Goal: Task Accomplishment & Management: Complete application form

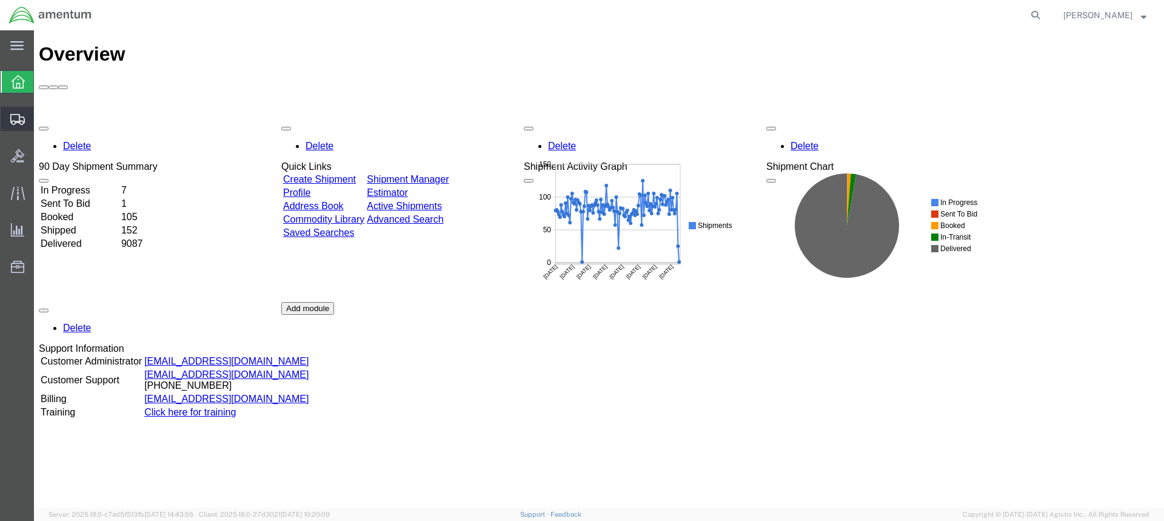
click at [0, 0] on span "Create from Template" at bounding box center [0, 0] width 0 height 0
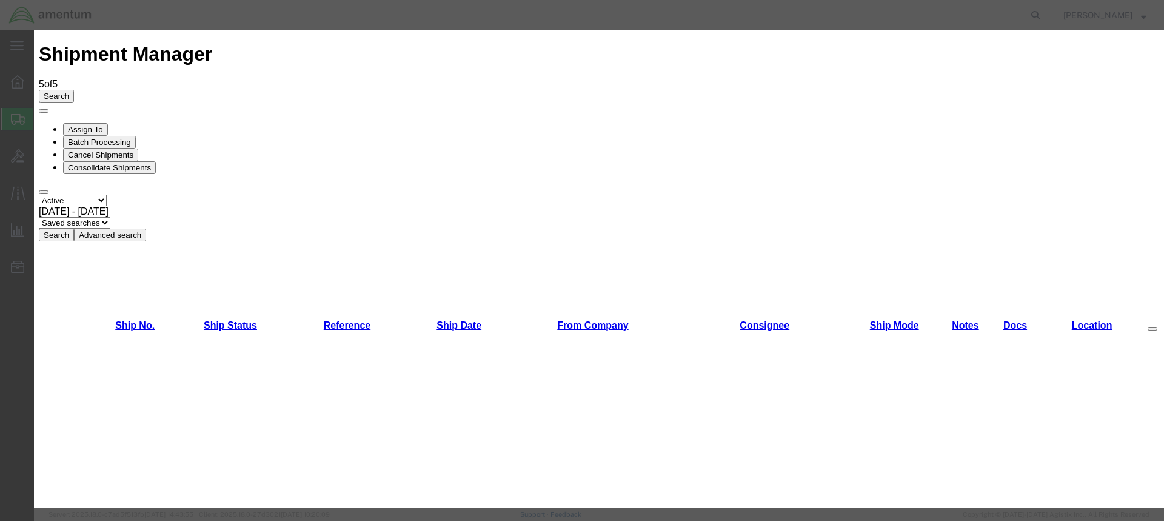
scroll to position [628, 0]
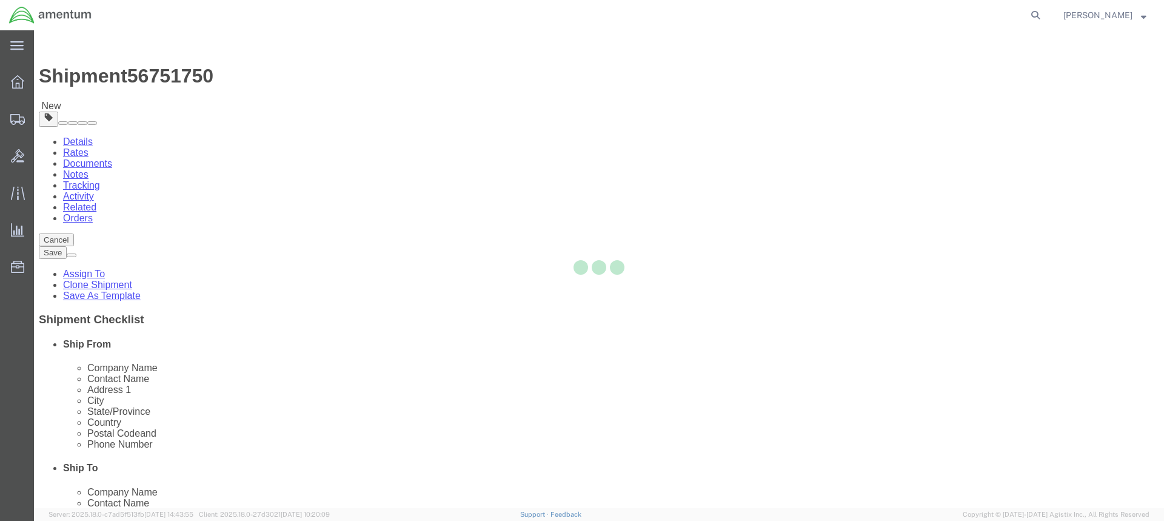
select select "49949"
select select
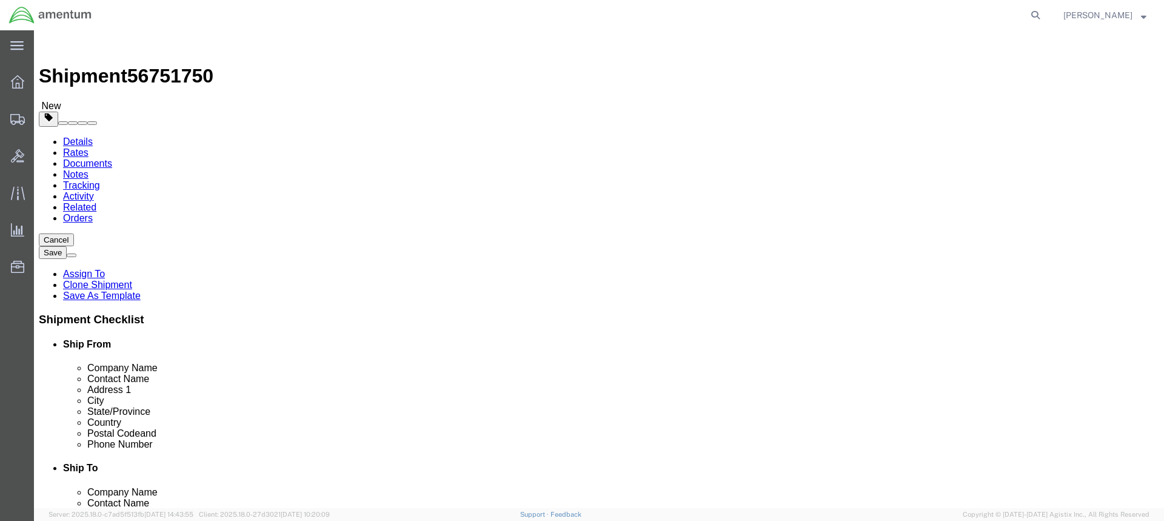
click input "text"
type input "e"
type input "EPR"
click input "EPR"
type input "E"
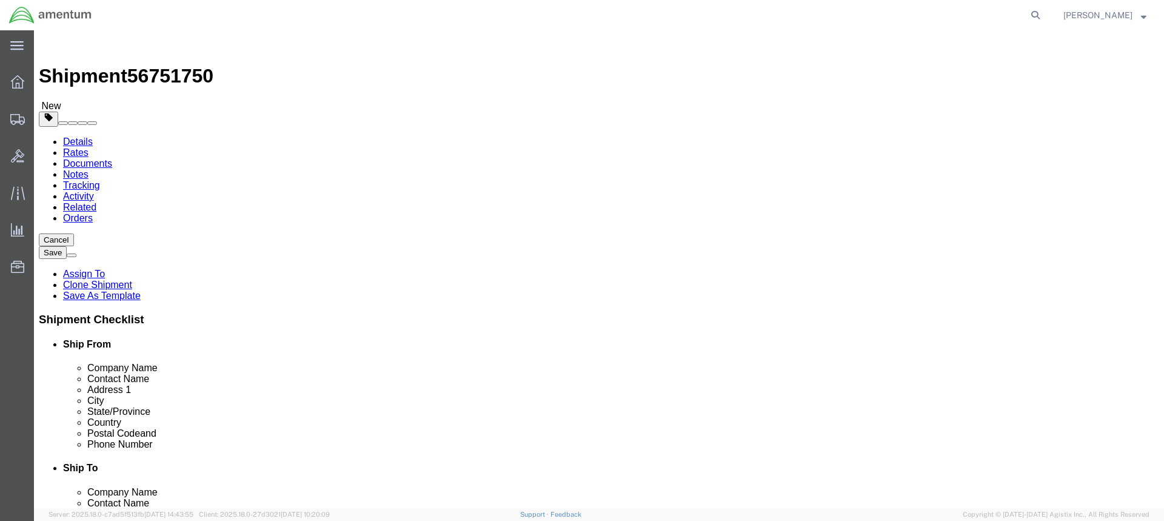
click div "Location My Profile Location [PHONE_NUMBER] [PHONE_NUMBER] [PHONE_NUMBER] [PHON…"
click input "EPR"
type input "E"
type input "EPR"
select select "49933"
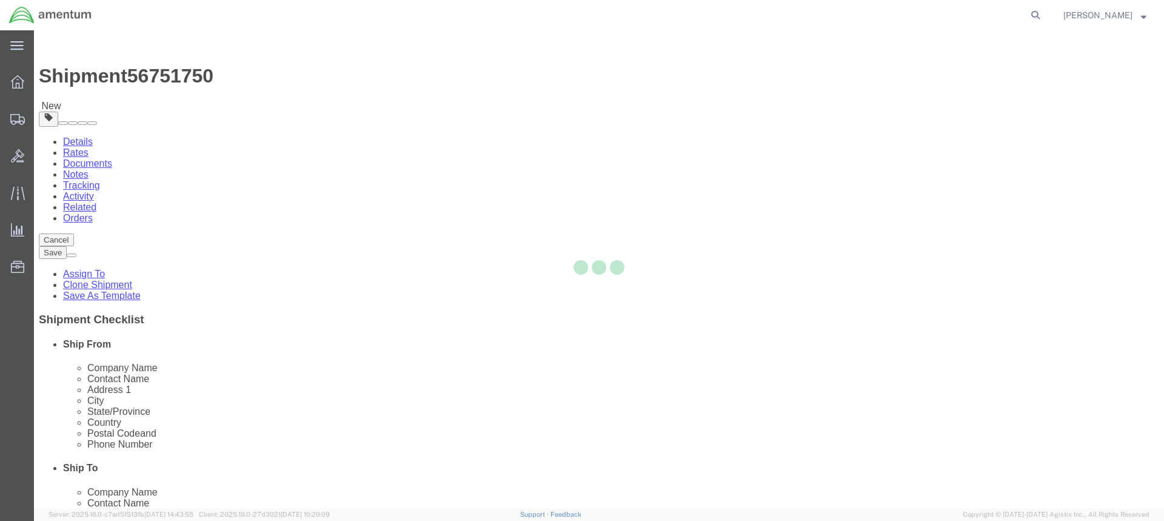
type input "00604"
type input "[PHONE_NUMBER]"
type input "[PERSON_NAME][EMAIL_ADDRESS][PERSON_NAME][DOMAIN_NAME]"
checkbox input "true"
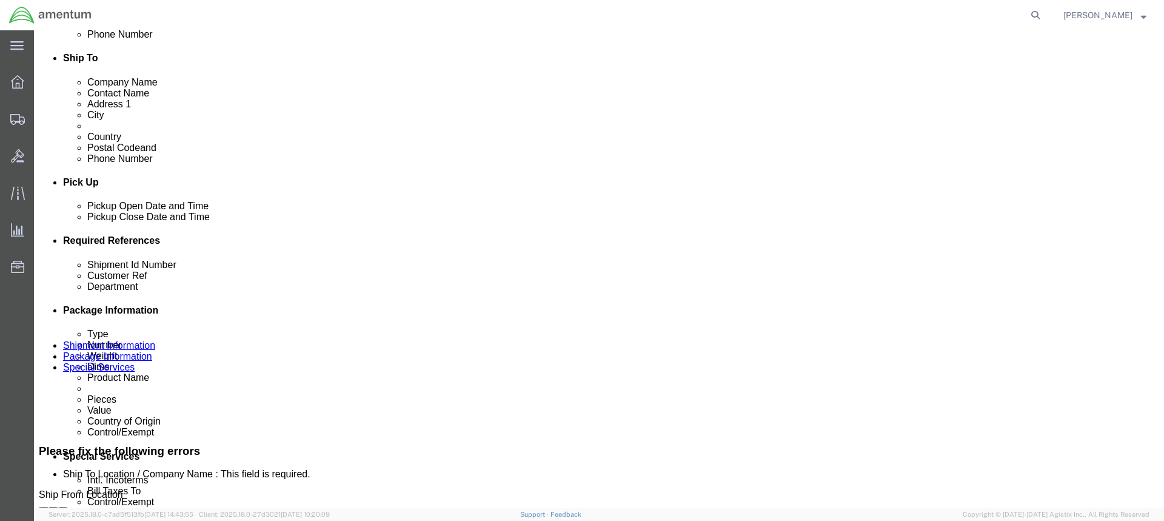
scroll to position [424, 0]
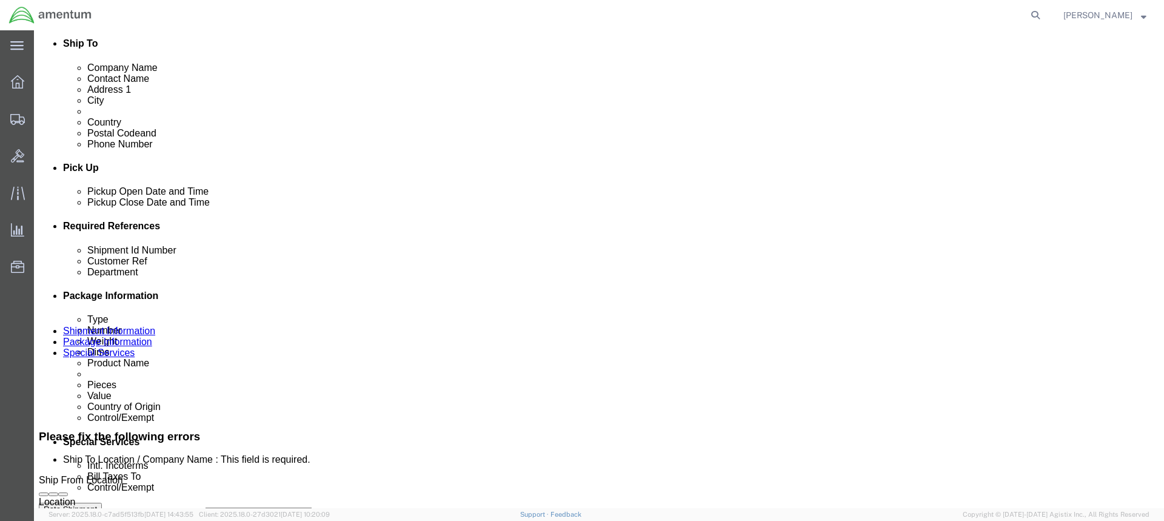
click div "[DATE] 3:29 PM"
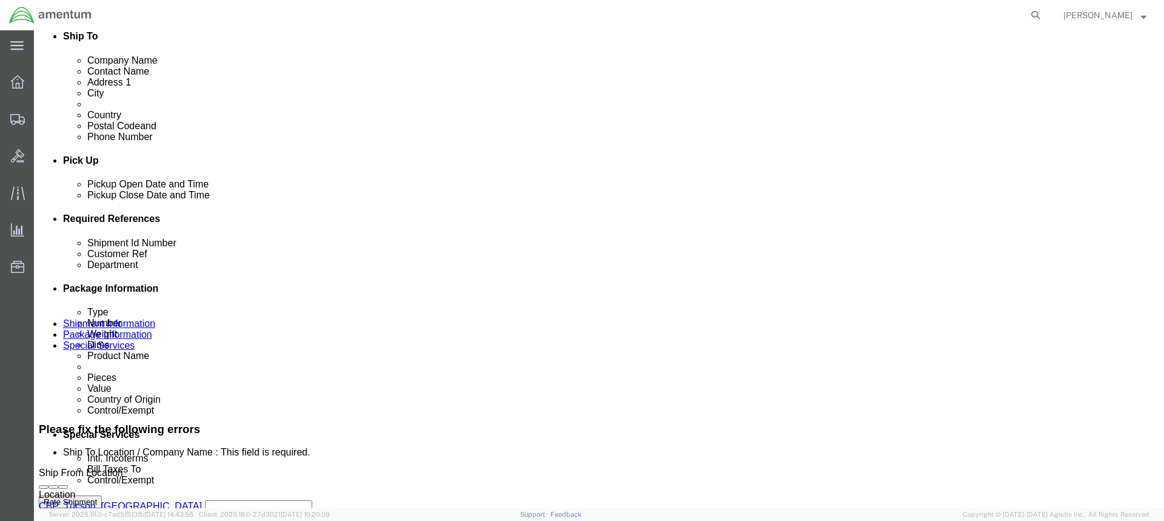
type input "4:29 PM"
click button "Apply"
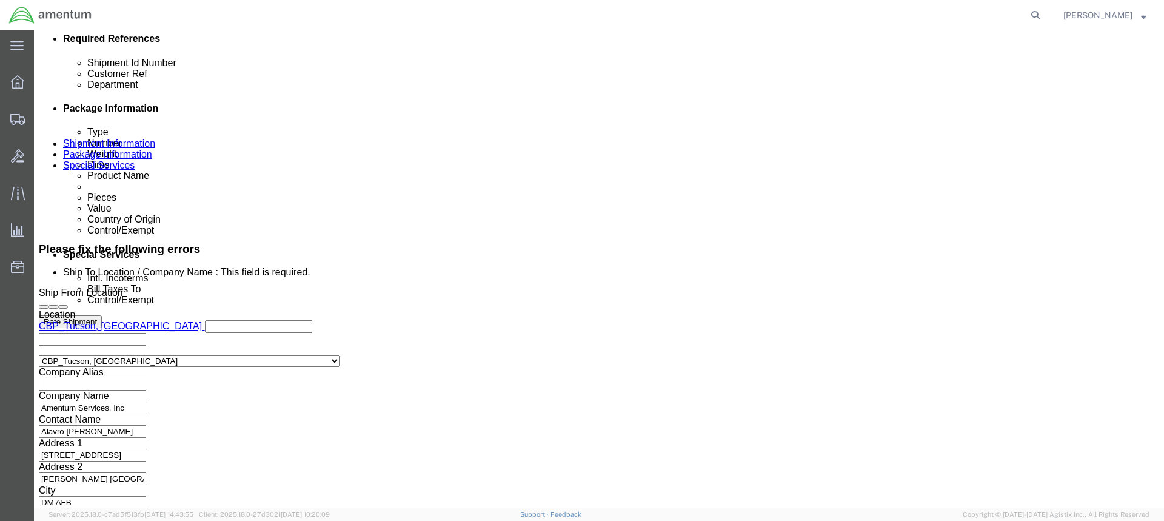
scroll to position [637, 0]
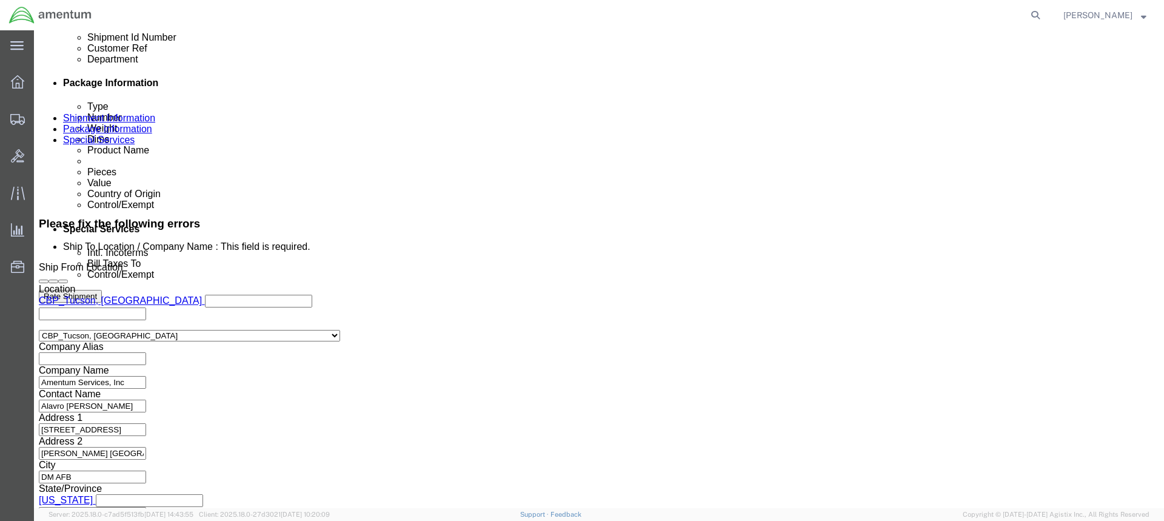
click input "text"
click input "TOOL"
type input "T"
type input "LOAN TOOLS"
click input "text"
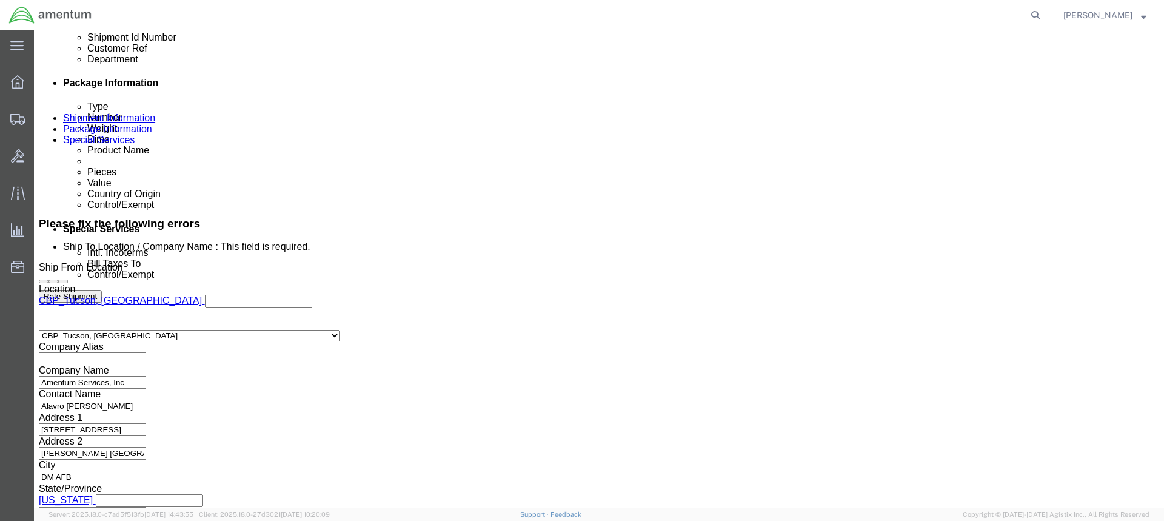
type input "LOAND TOOL"
click button "Continue"
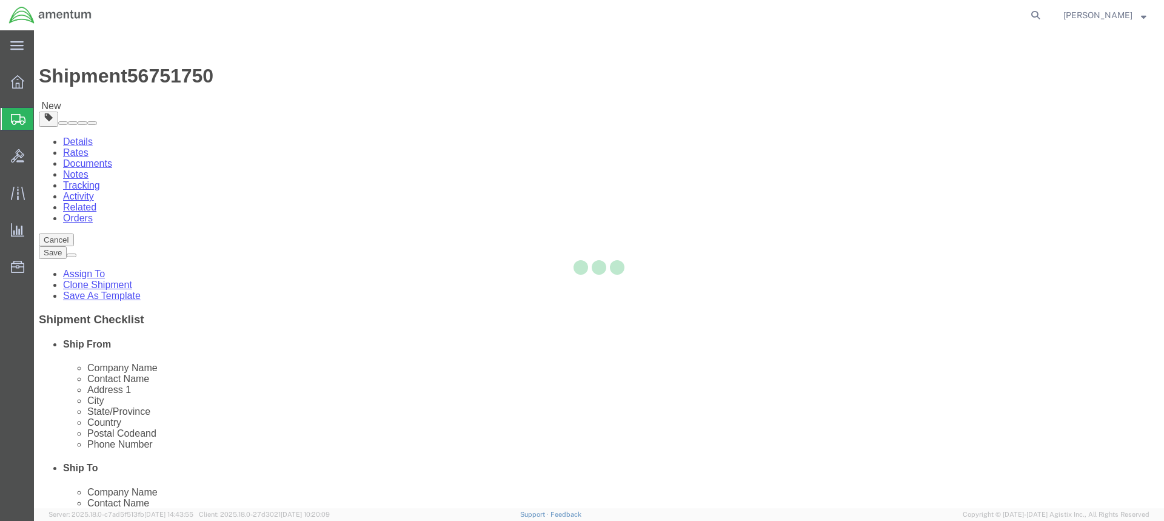
select select "CBOX"
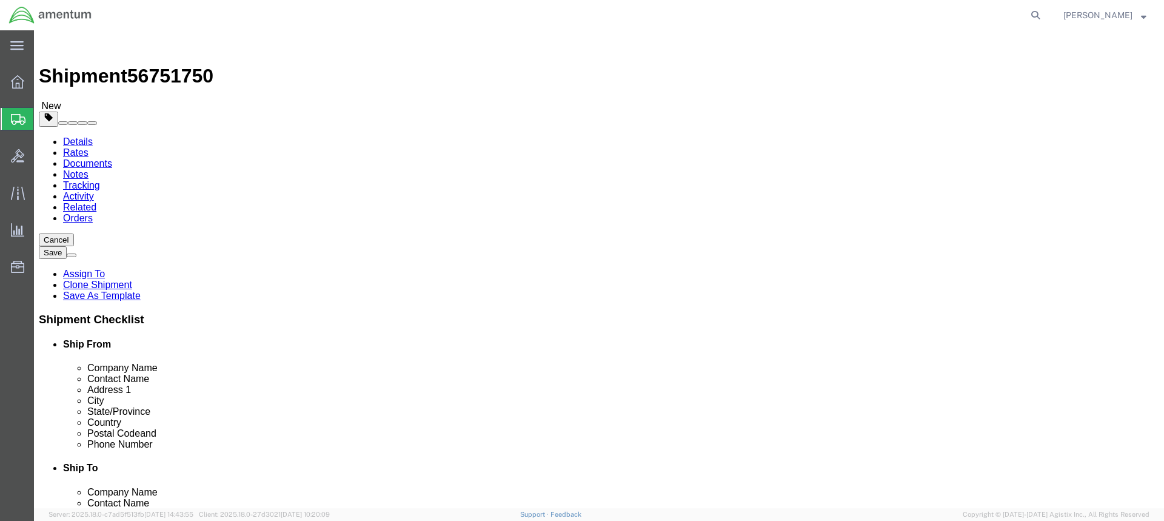
click icon
click input "Length : This field is required."
type input "17"
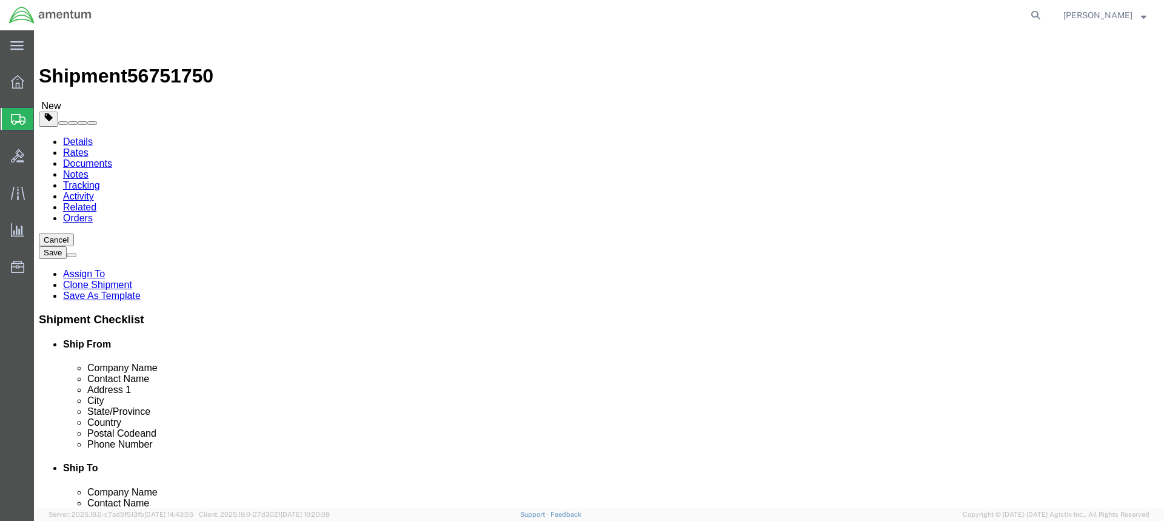
type input "8"
click link "Add Content"
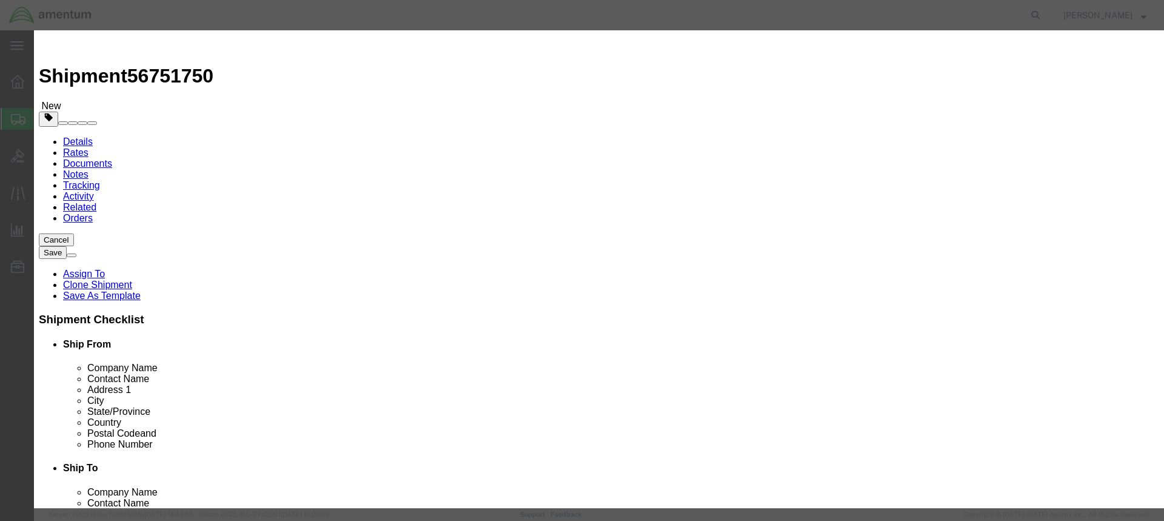
click input "text"
type input "TOOLS"
click div "Product Name TOOLS TOOLS Name: BLADES, UTILITY KNIFE, GENERAL TOOLS, PG/100 Sku…"
click input "0"
type input "1"
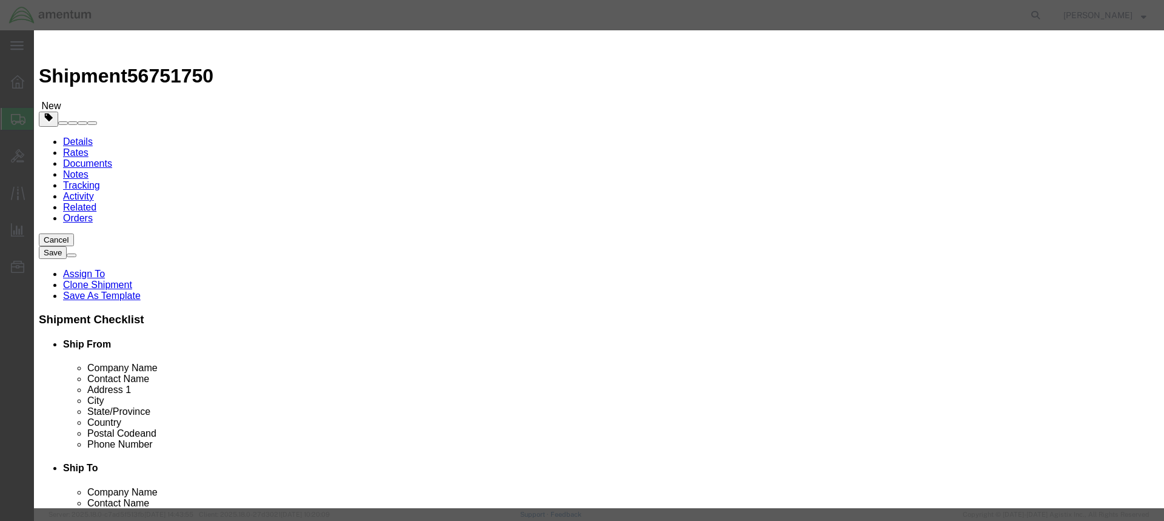
click input "text"
type input "1"
type input "2400.00"
click textarea
paste textarea "TM3199G002 – Oil pressure test tube. TM1609G001 – Oil pressure test set 703A93-…"
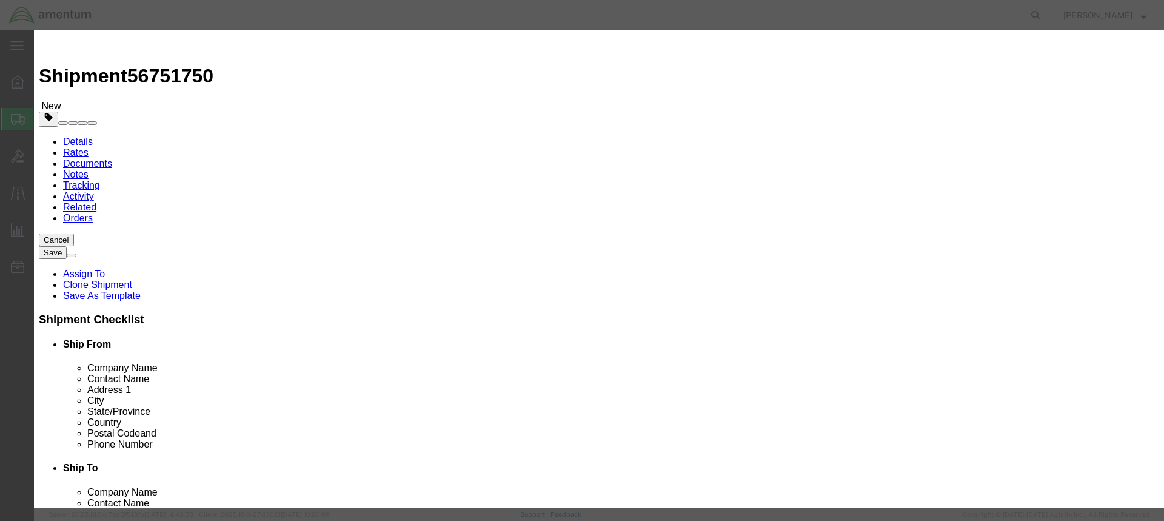
scroll to position [34, 0]
click textarea "TM3199G002 – Oil pressure test tube. TM1609G001 – Oil pressure test set 703A93-…"
type textarea "TM3199G002 – Oil pressure test tube. TM1609G001 – Oil pressure test set 703A93-…"
click button "Save & Close"
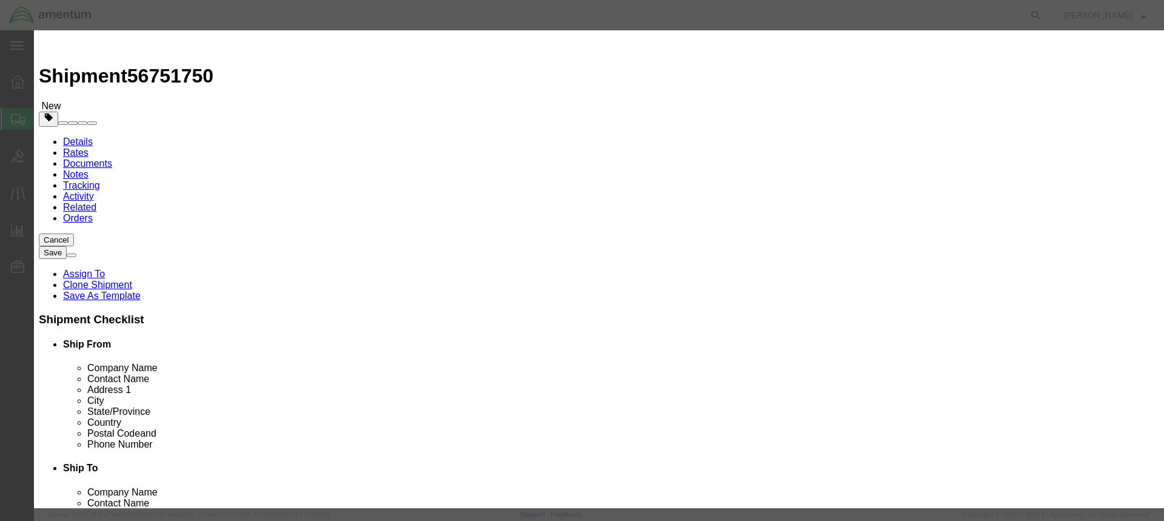
click button "Save & Close"
drag, startPoint x: 881, startPoint y: 413, endPoint x: 871, endPoint y: 407, distance: 11.4
click button "Close"
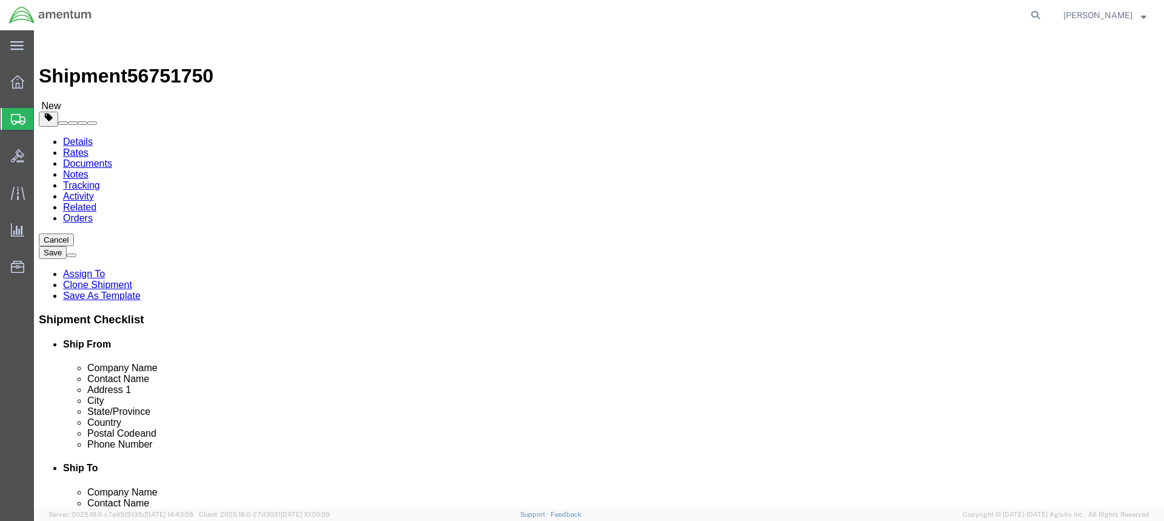
click icon
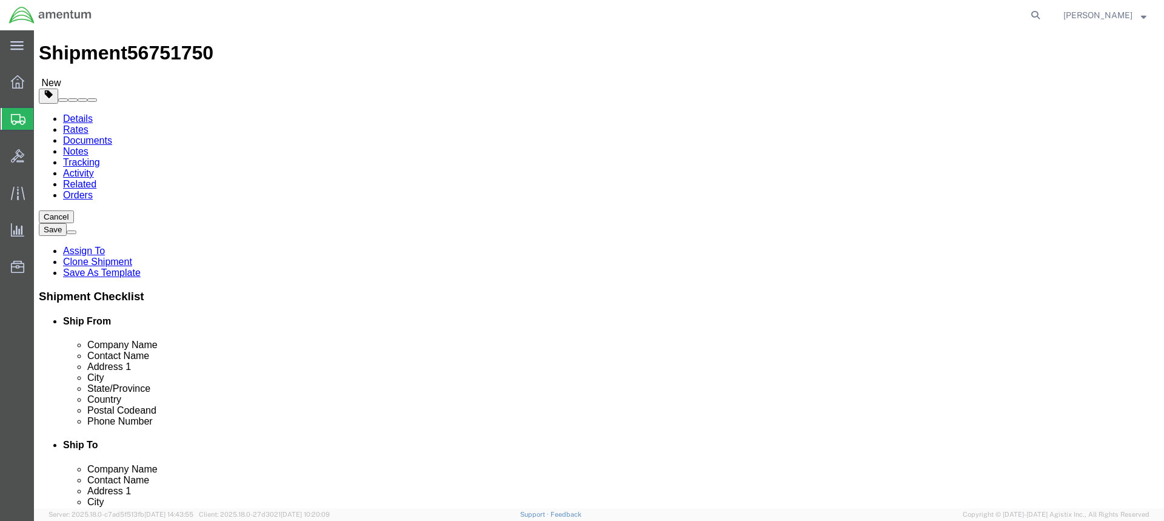
scroll to position [44, 0]
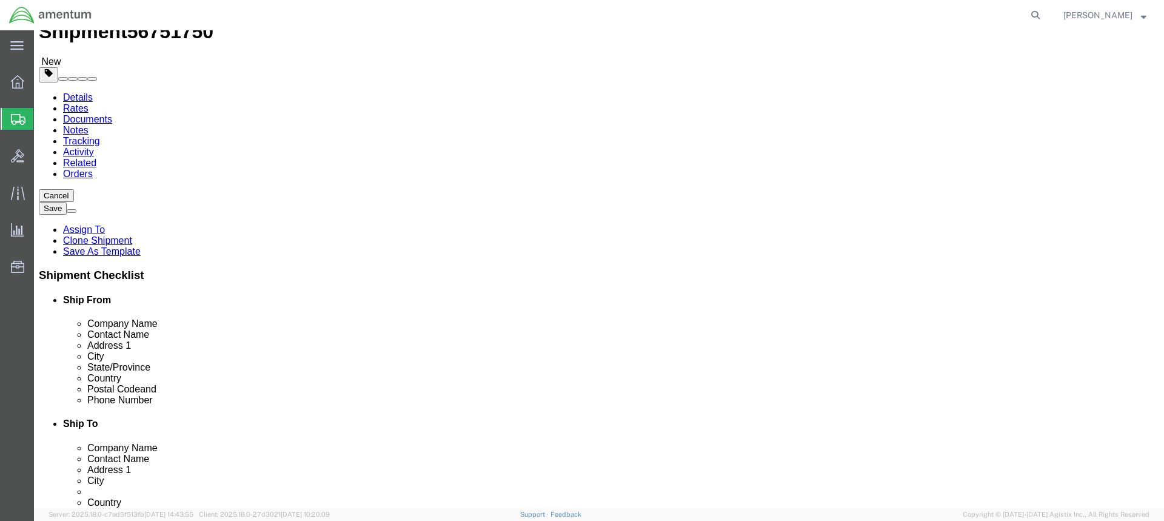
click link "Add Content"
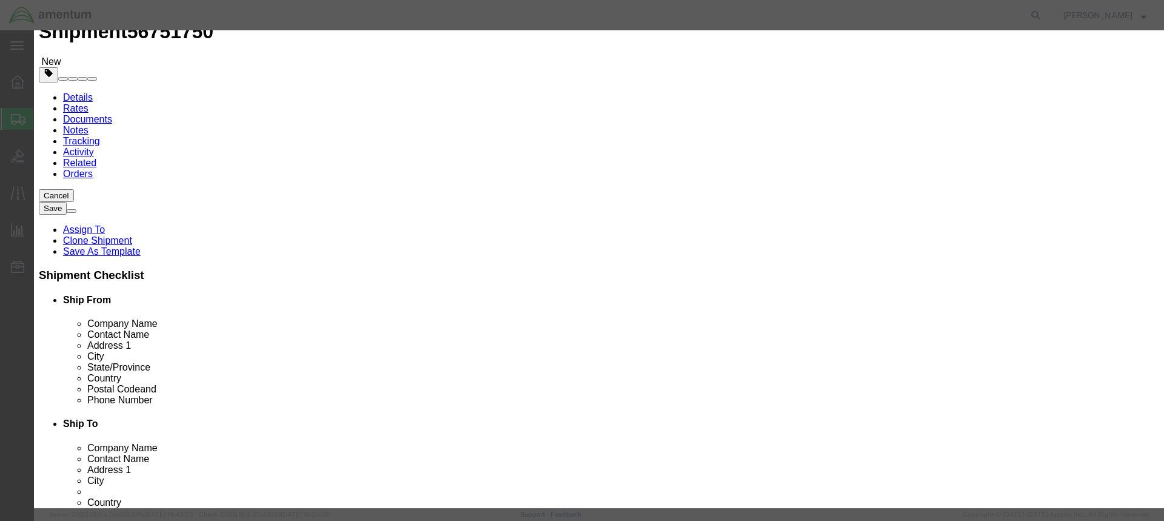
click input "text"
type input "TOOL"
click div "Product Name TOOL TOOL Pieces 0 Select Bag Barrels 100Board Feet Bottle Box Bli…"
click input "0"
type input "1"
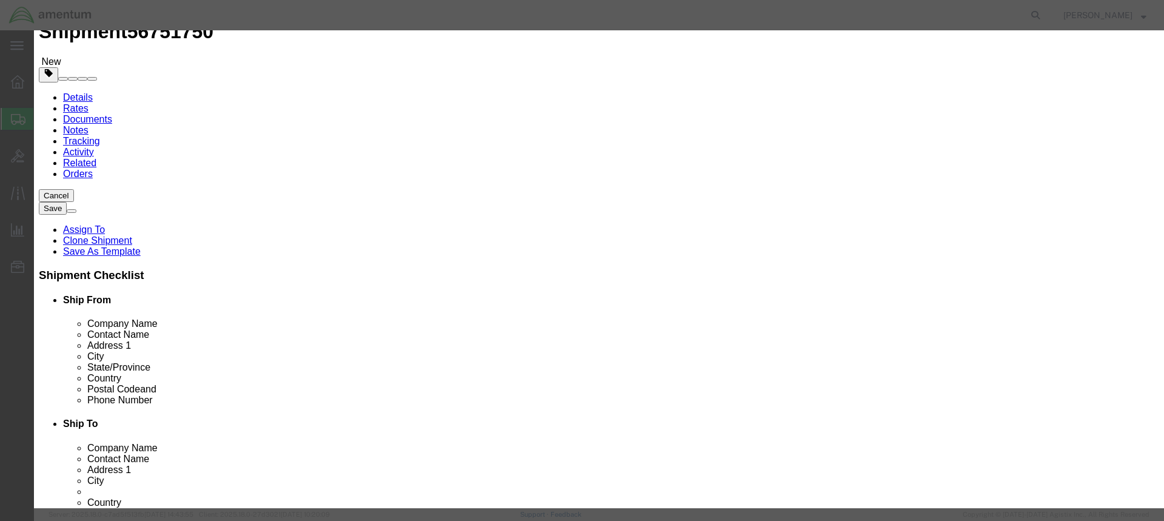
click input "text"
type input "2400.00"
click button "Save & Close"
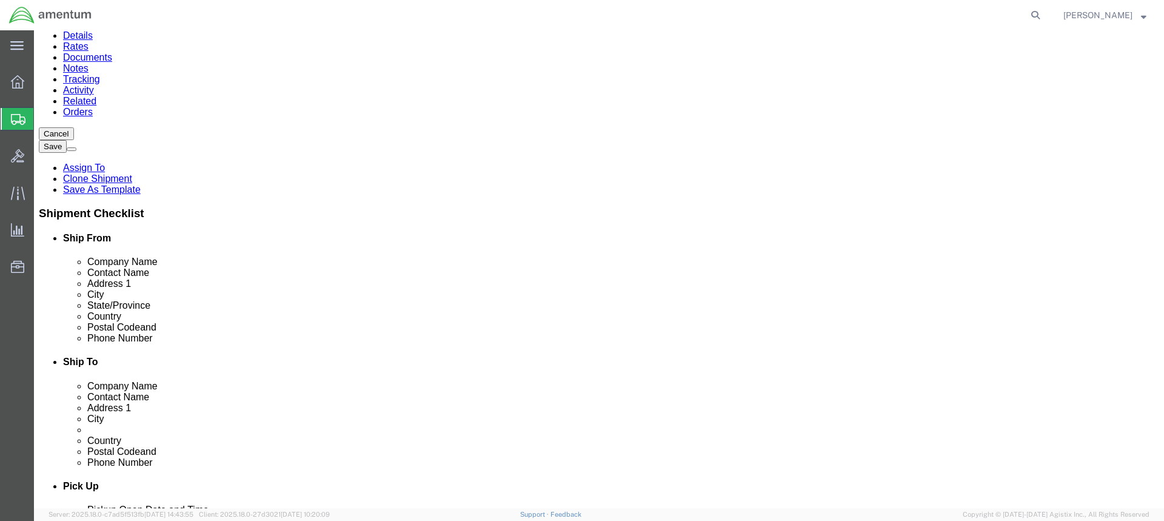
scroll to position [107, 0]
click button "Continue"
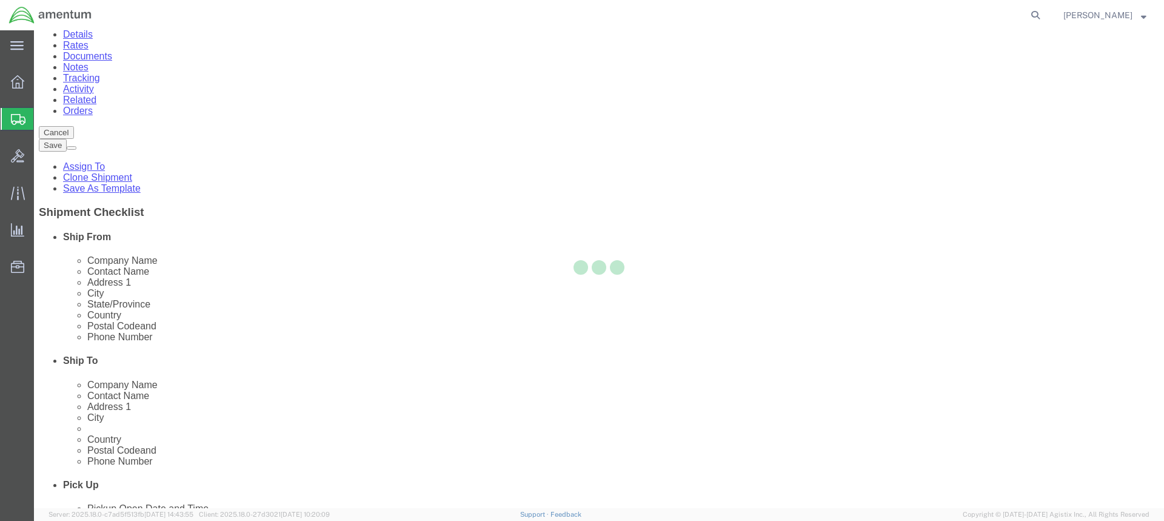
select select
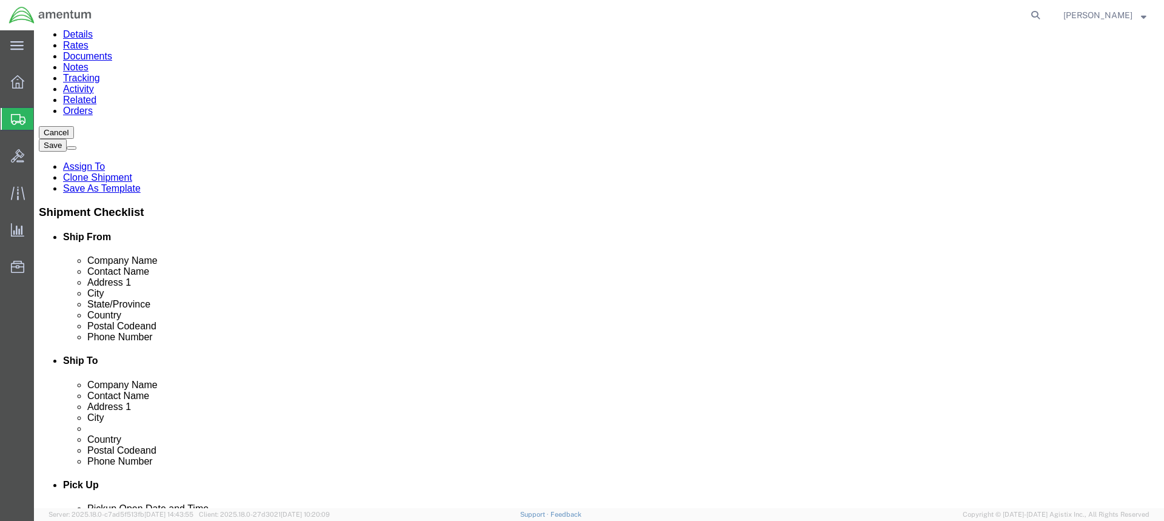
select select "DEPARTMENT"
select select "50311_96750"
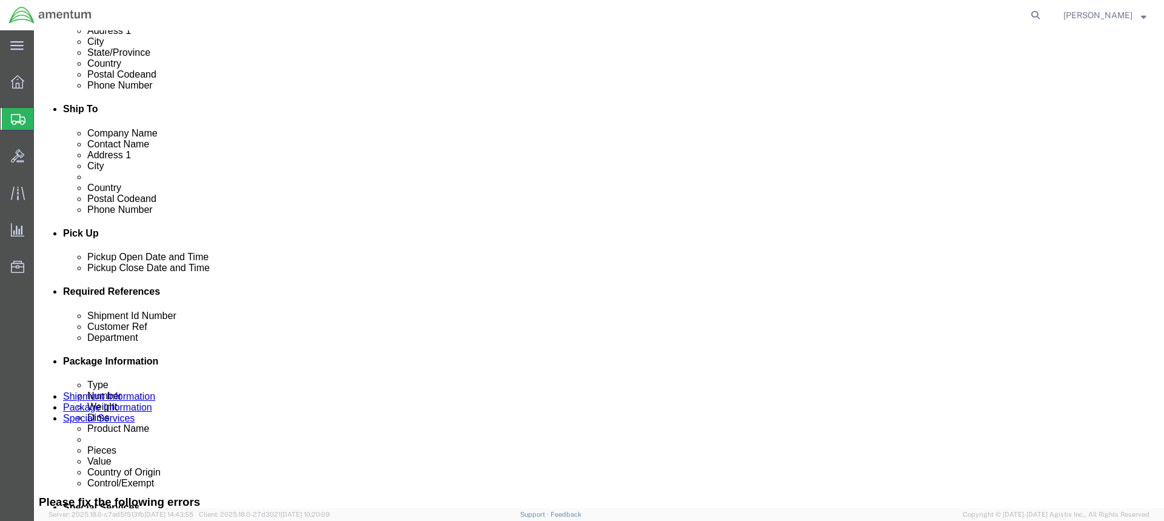
scroll to position [545, 0]
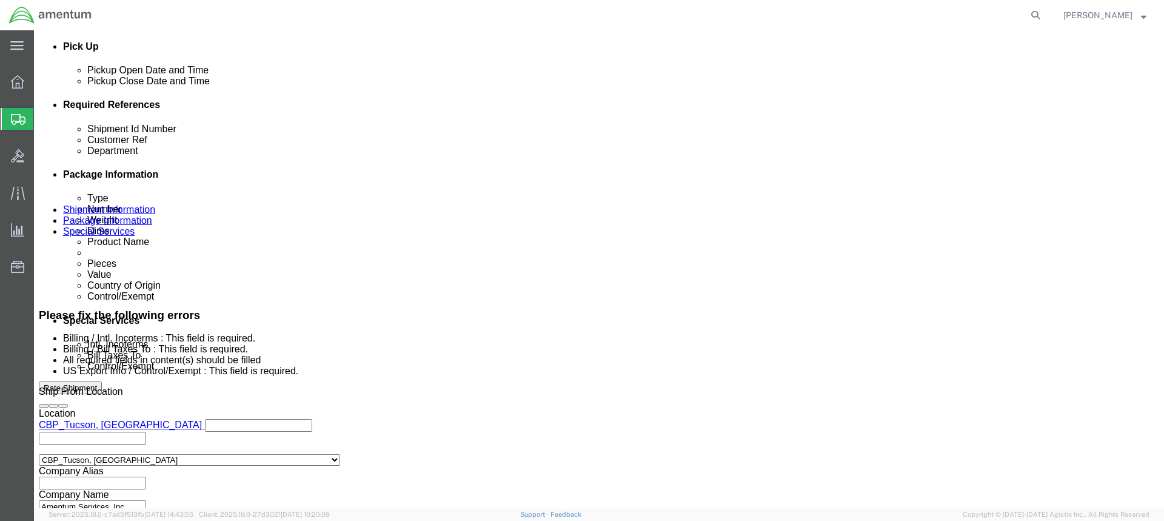
click select "Select Carriage Insurance Paid Carriage Paid To Cost and Freight Cost Insurance…"
click div "Billing"
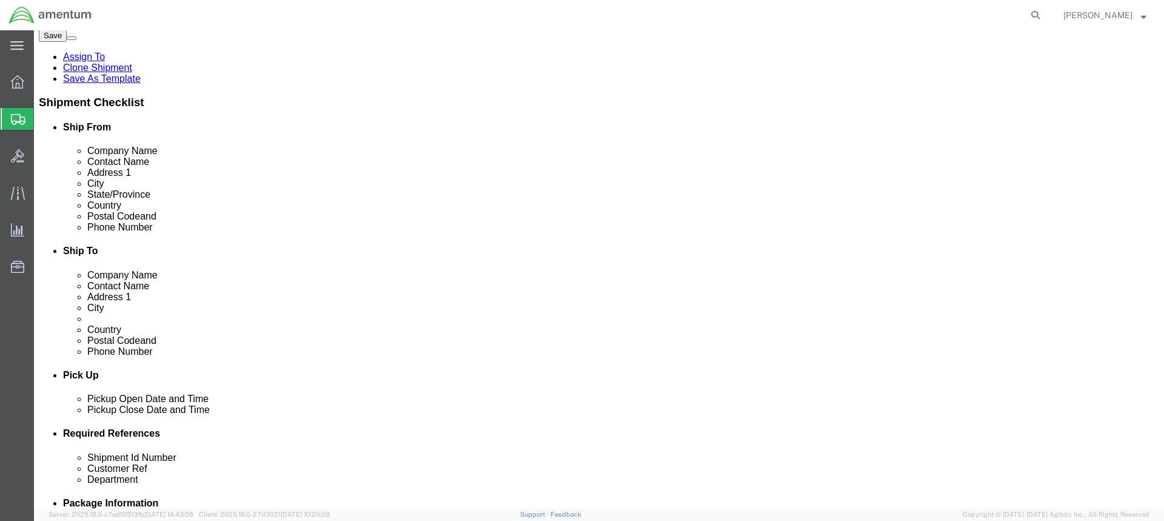
scroll to position [0, 0]
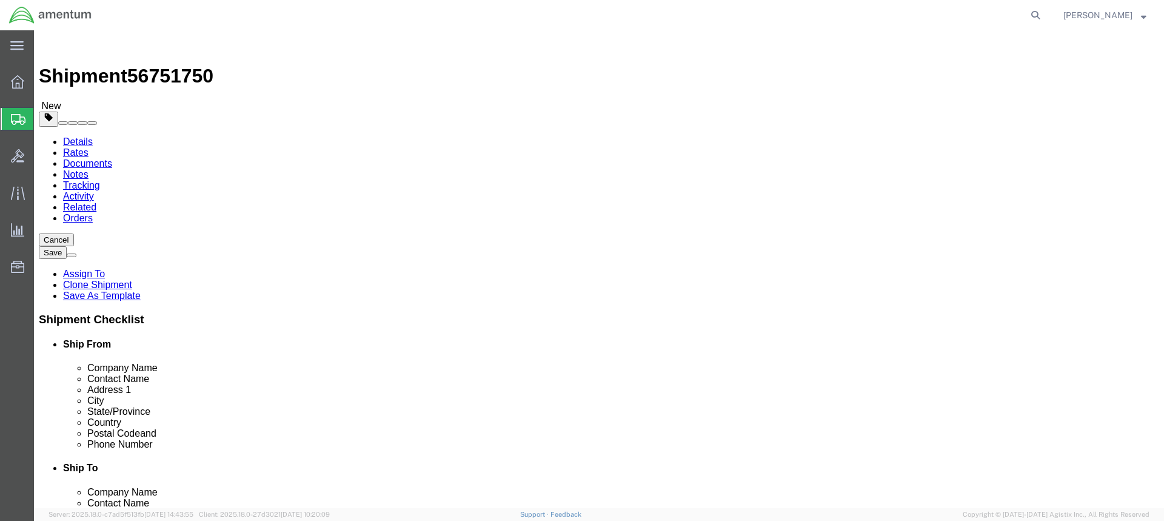
click icon
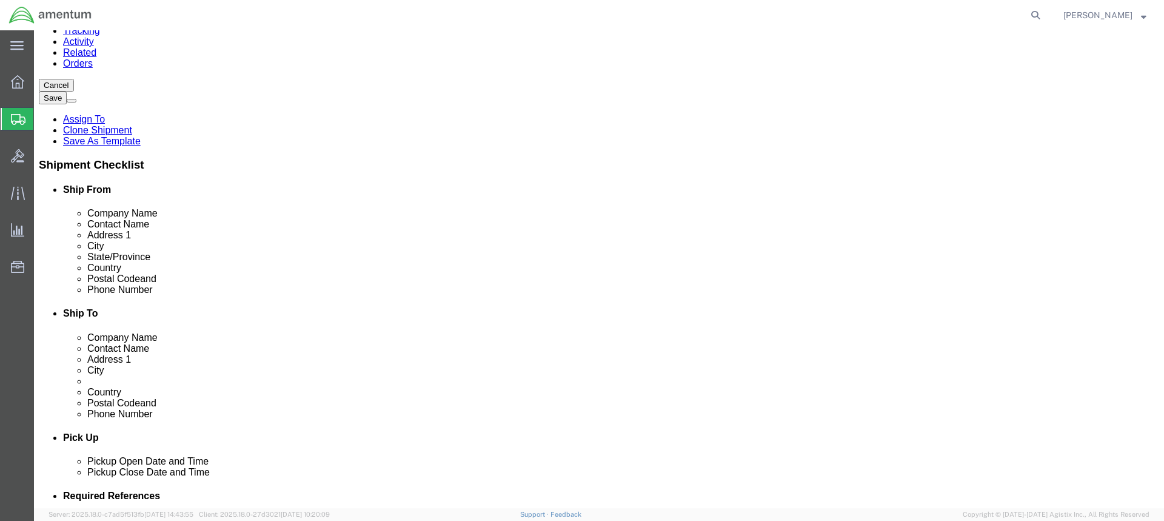
click dd "1.00 Each"
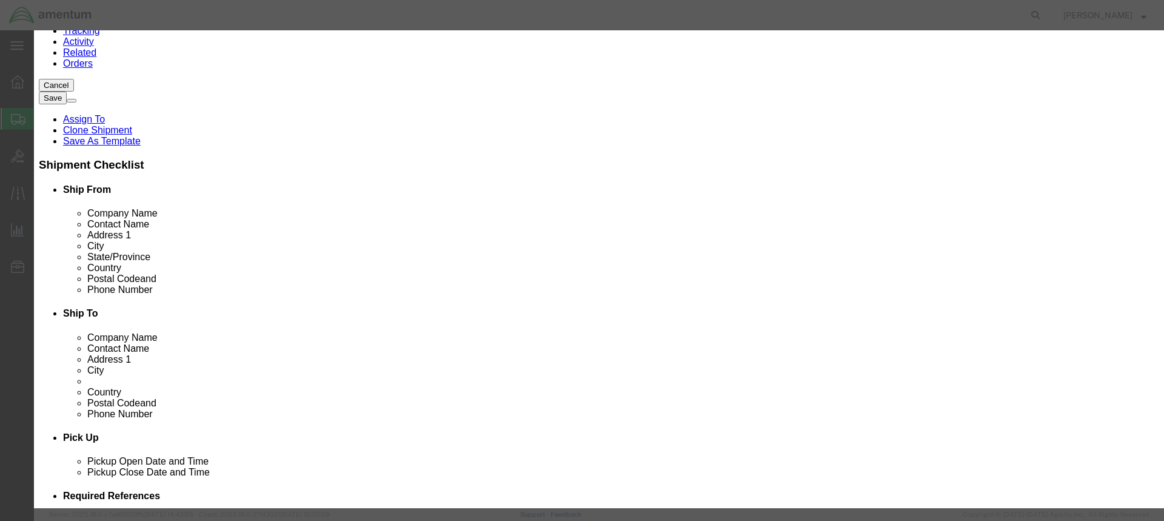
click select "Select [GEOGRAPHIC_DATA] [GEOGRAPHIC_DATA] [GEOGRAPHIC_DATA] [GEOGRAPHIC_DATA] …"
select select "US"
click select "Select [GEOGRAPHIC_DATA] [GEOGRAPHIC_DATA] [GEOGRAPHIC_DATA] [GEOGRAPHIC_DATA] …"
click input "text"
click button "Save & Close"
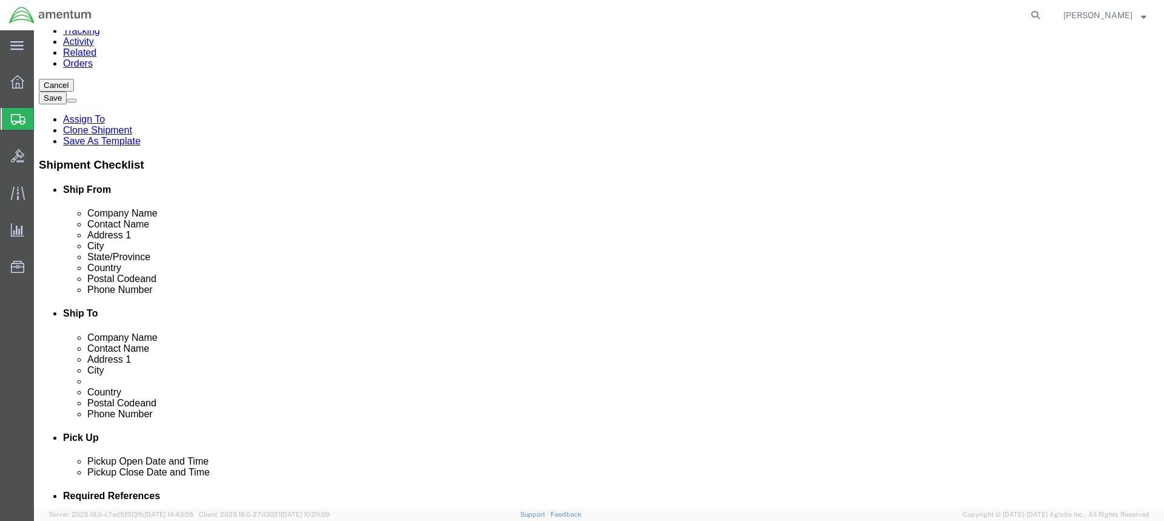
click dd "1.00 Each"
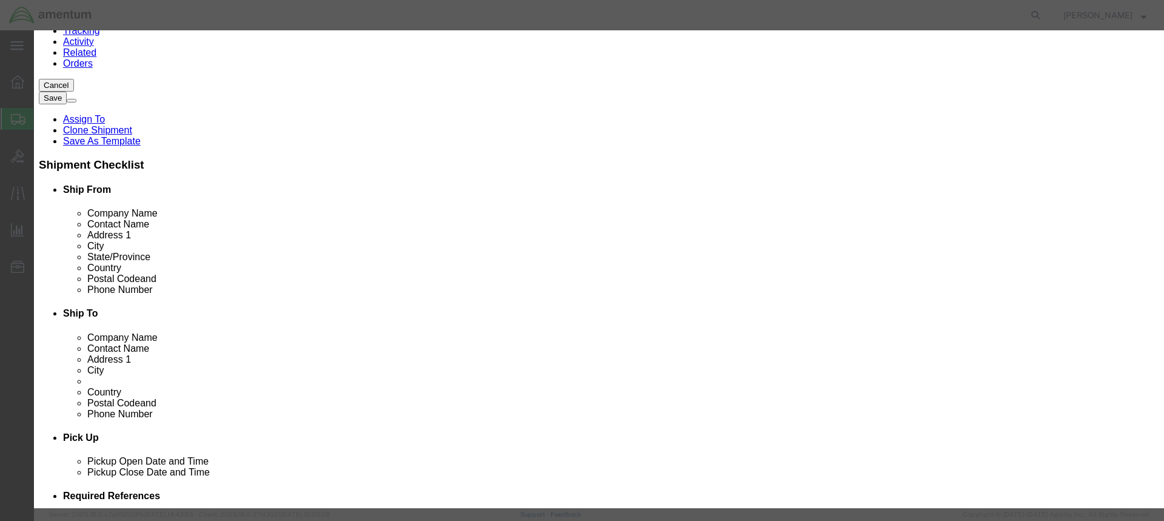
click label "Country Of Origin"
click select "Select [GEOGRAPHIC_DATA] [GEOGRAPHIC_DATA] [GEOGRAPHIC_DATA] [GEOGRAPHIC_DATA] …"
click button "Save & Close"
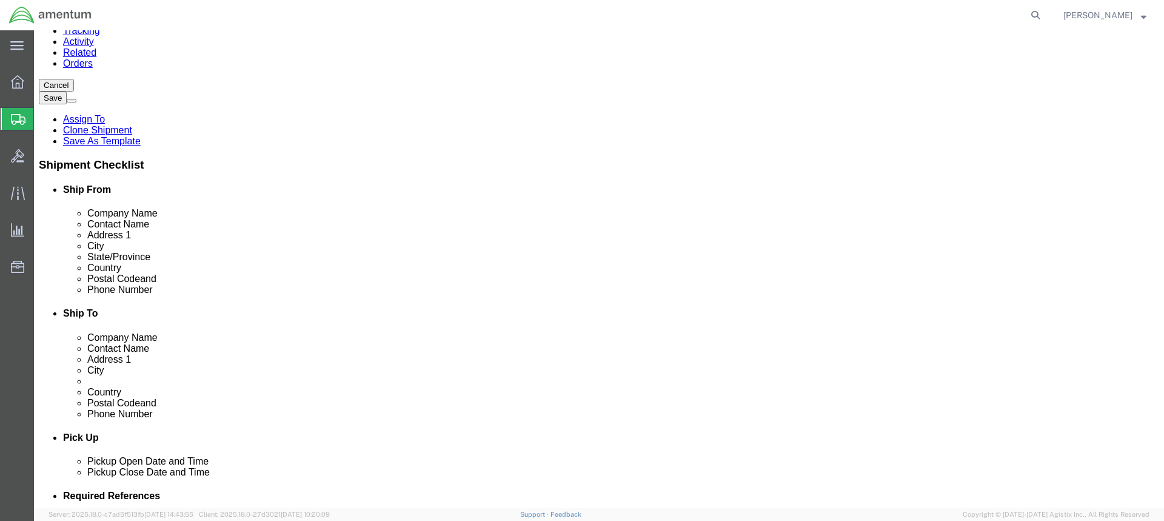
click p "TOOL"
click button "Continue"
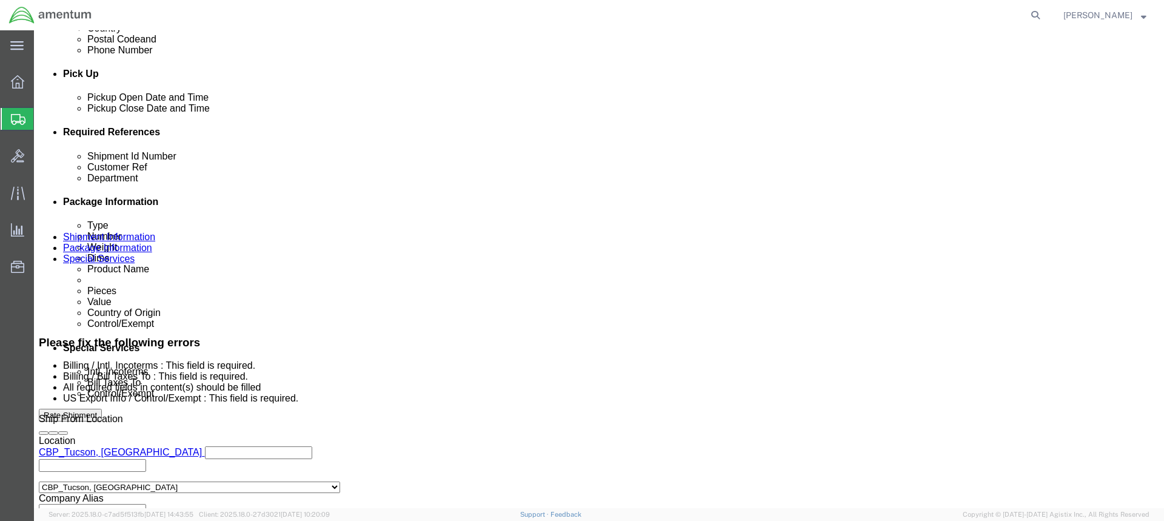
scroll to position [639, 0]
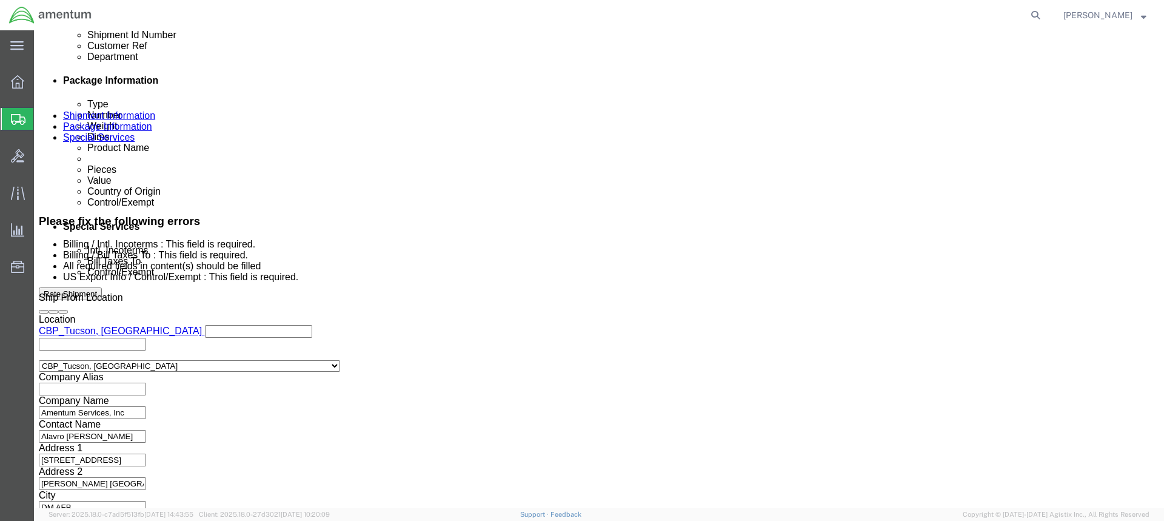
click select "Select Carriage Insurance Paid Carriage Paid To Cost and Freight Cost Insurance…"
click div "Cost Center Select Buyer Cost Center Department Operations Number Order Number …"
click select "Select Recipient Account Sender/Shipper Third Party Account"
click div "Intl. Incoterms Select Carriage Insurance Paid Carriage Paid To Cost and Freigh…"
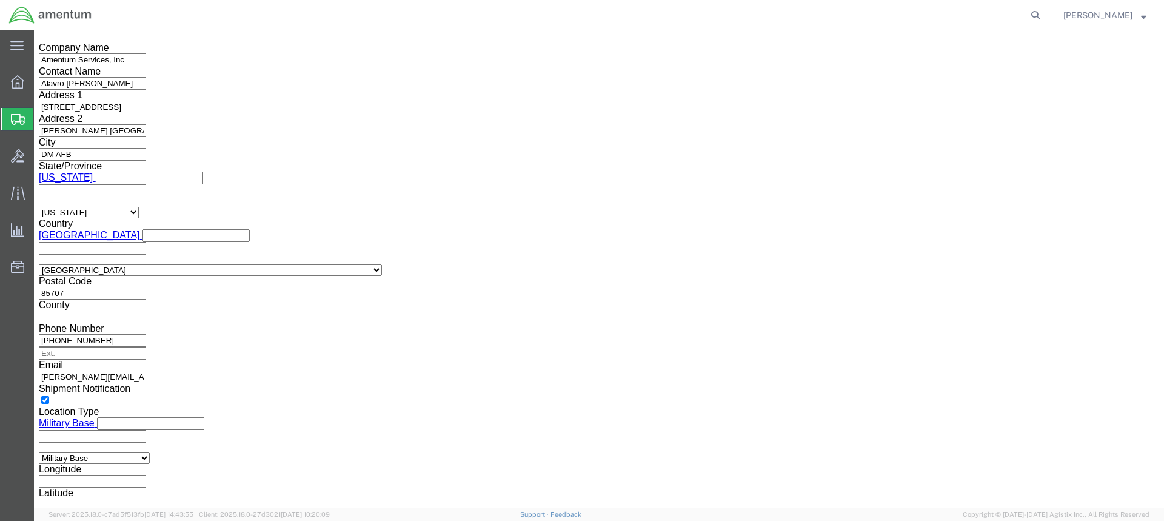
scroll to position [947, 0]
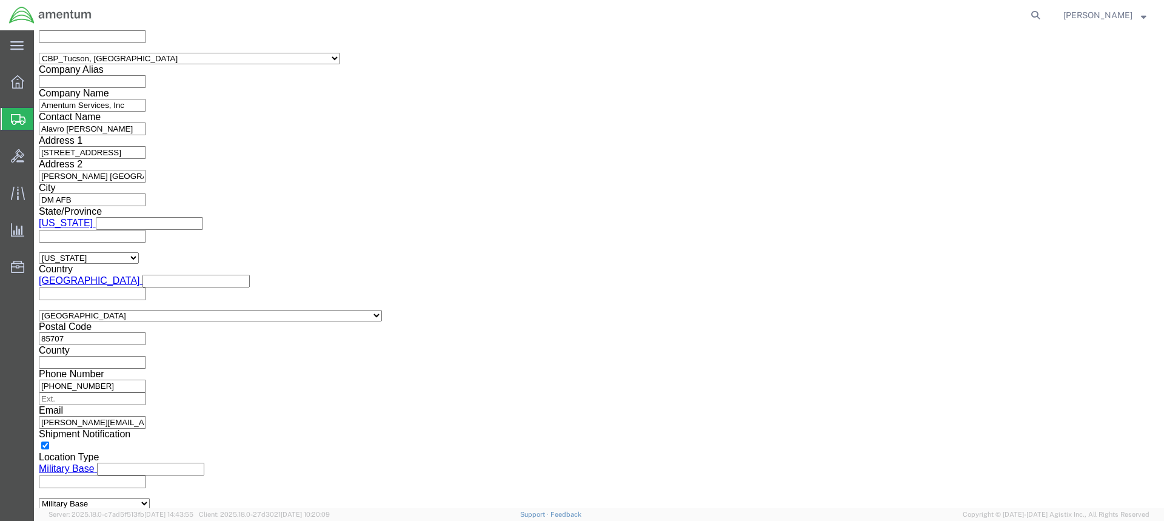
click select "Select ATF BIS DEA EPA FDA FTR ITAR OFAC Other (OPA)"
click label "Get ITN automatically"
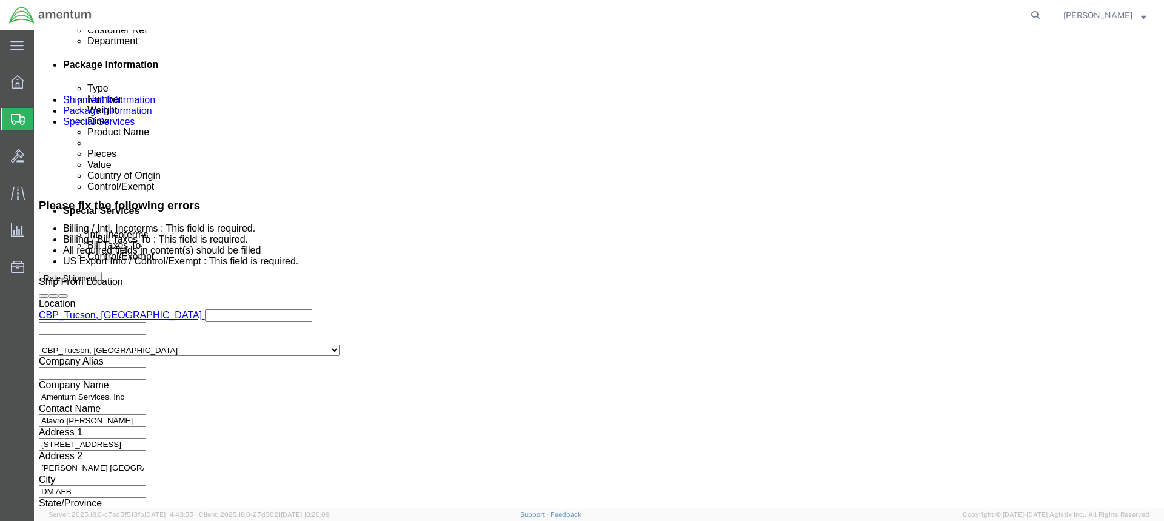
scroll to position [583, 0]
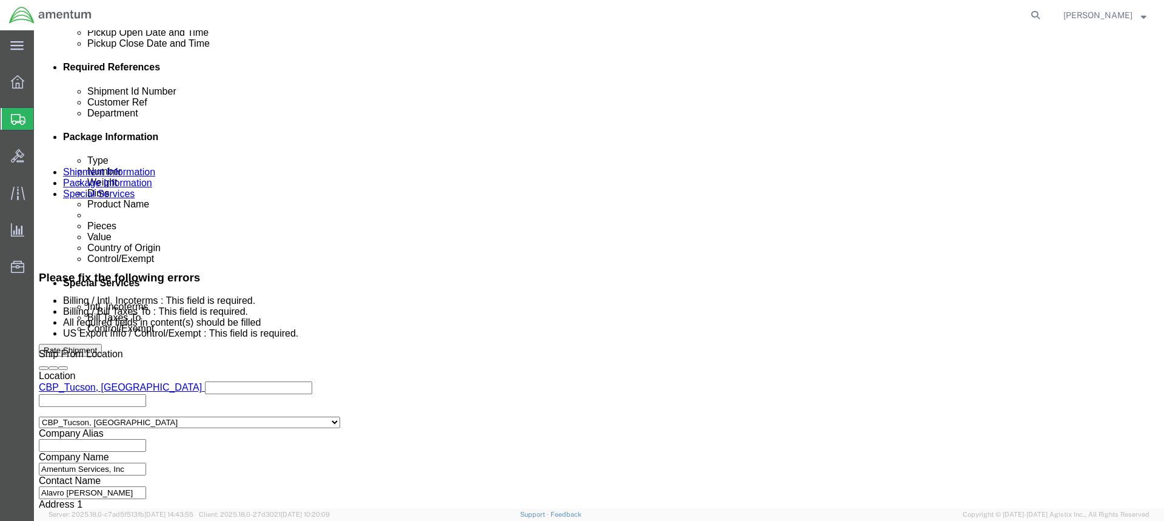
click select "Select Carriage Insurance Paid Carriage Paid To Cost and Freight Cost Insurance…"
select select "DDP"
click select "Select Carriage Insurance Paid Carriage Paid To Cost and Freight Cost Insurance…"
select select "SHIP"
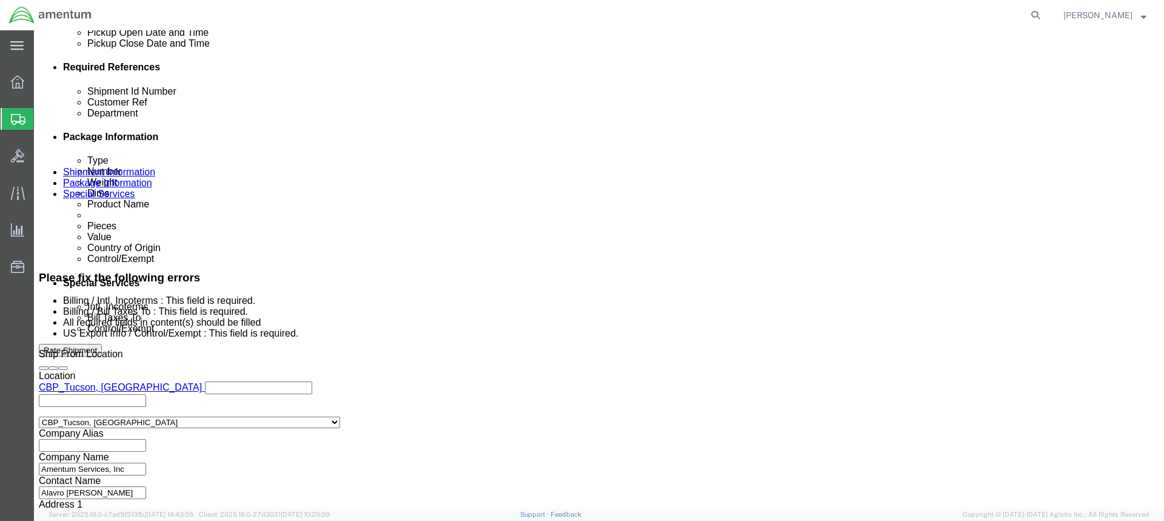
scroll to position [570, 0]
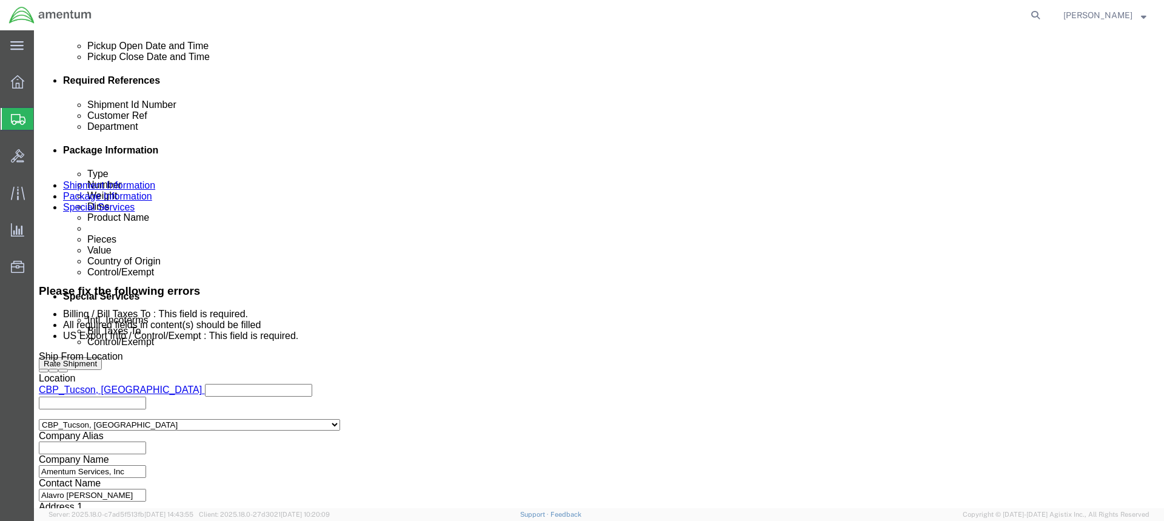
click select "Select Recipient Account Sender/Shipper Third Party Account"
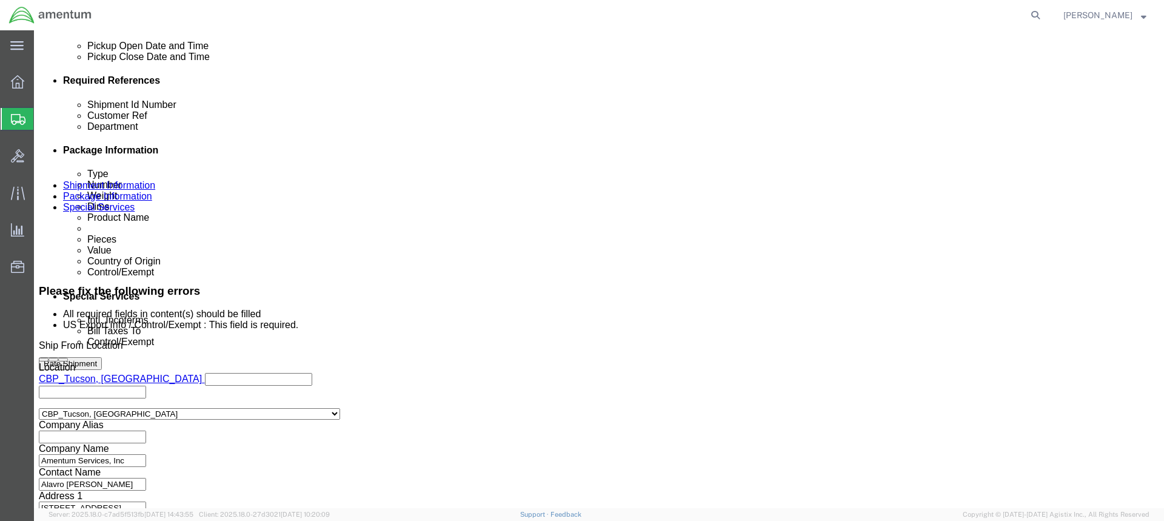
scroll to position [556, 0]
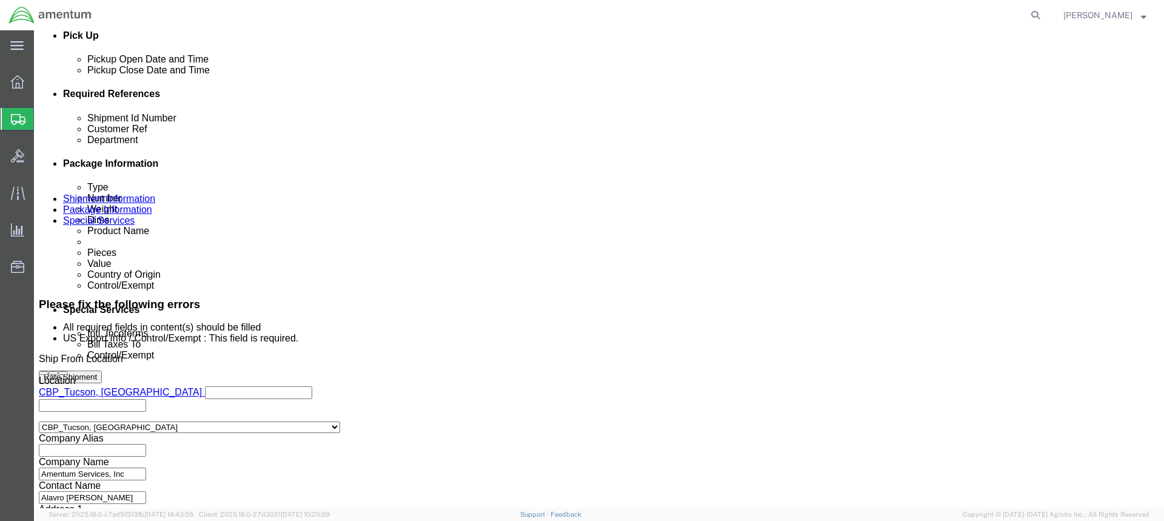
click select "Select Recipient Account Sender/Shipper Third Party Account"
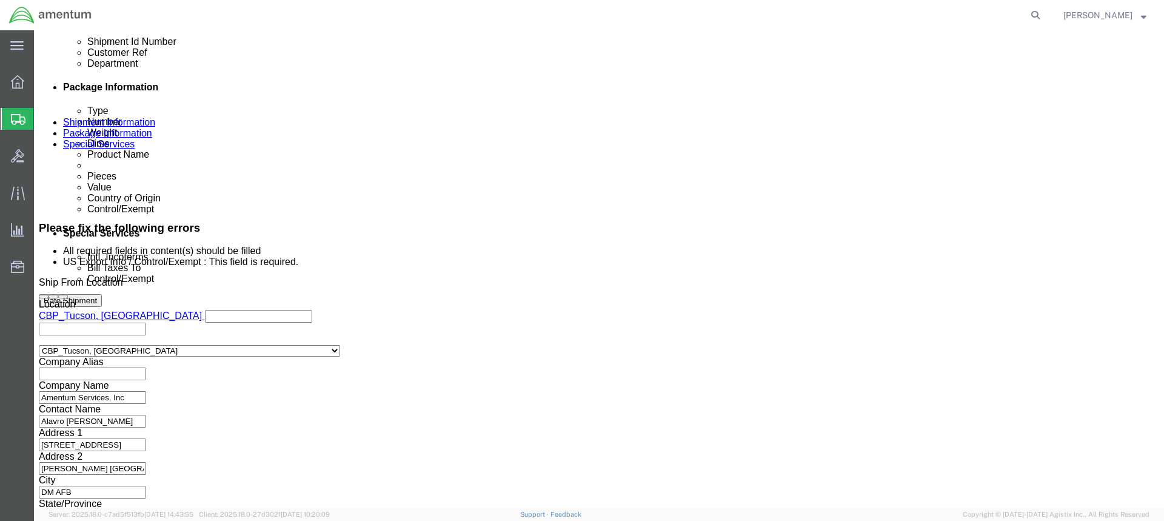
scroll to position [859, 0]
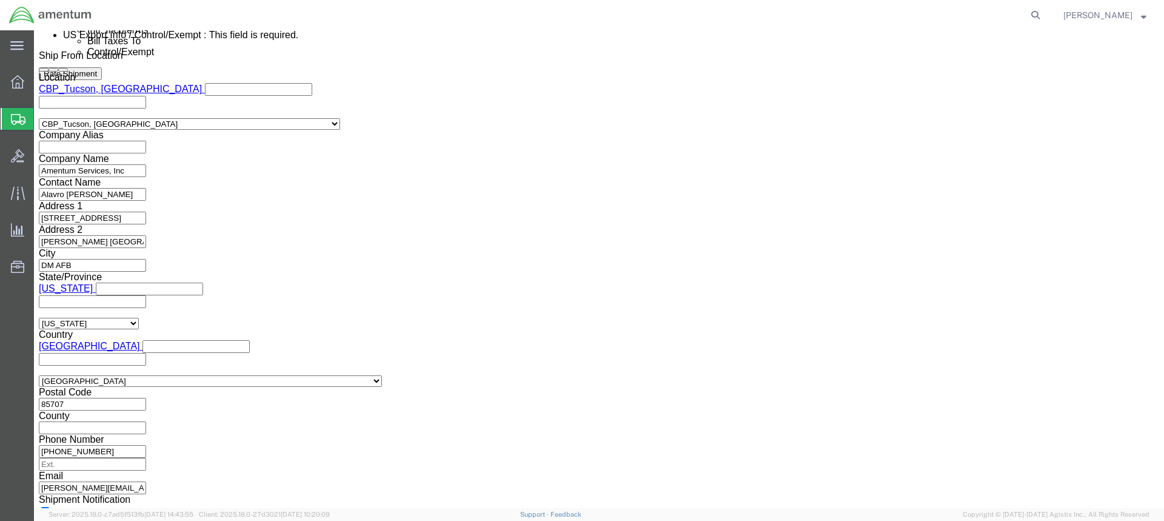
click select "Select ATF BIS DEA EPA FDA FTR ITAR OFAC Other (OPA)"
select select "FTR"
click select "Select ATF BIS DEA EPA FDA FTR ITAR OFAC Other (OPA)"
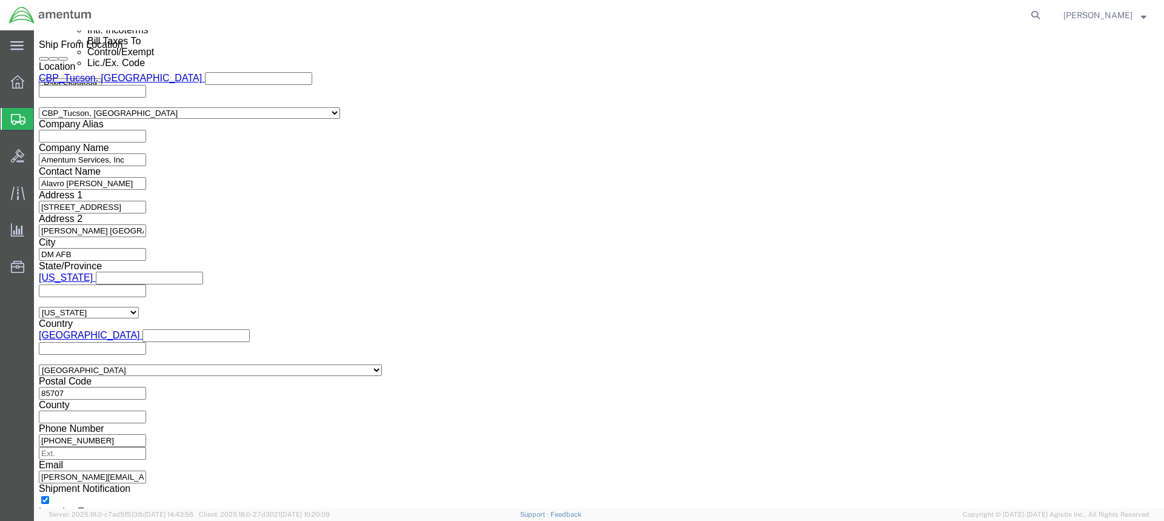
scroll to position [846, 0]
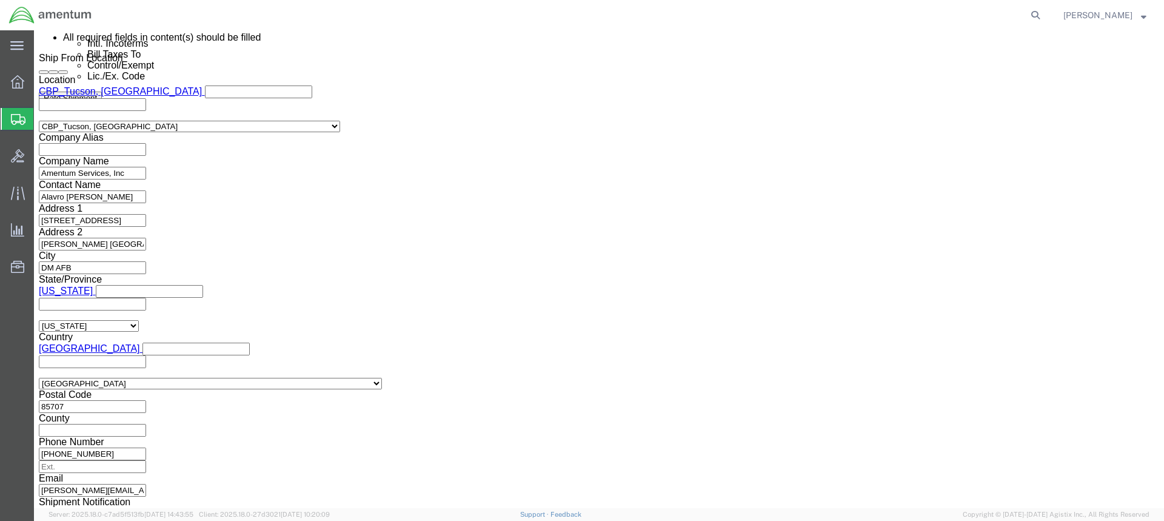
click div "To Enter Email Address Include shipping documents What documents that would lik…"
click select "Select 30.2(d)(2) 30.36 30.37(a) 30.37(f) 30.37(g) 30.37(h) 30.37(i) 30.37(j) 3…"
select select "30.37(a)"
click select "Select 30.2(d)(2) 30.36 30.37(a) 30.37(f) 30.37(g) 30.37(h) 30.37(i) 30.37(j) 3…"
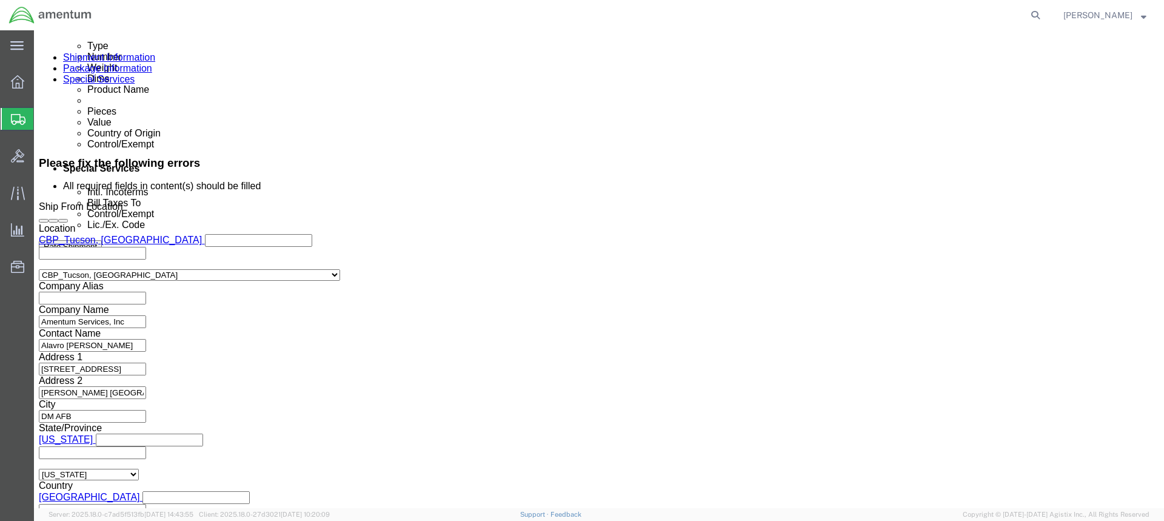
scroll to position [482, 0]
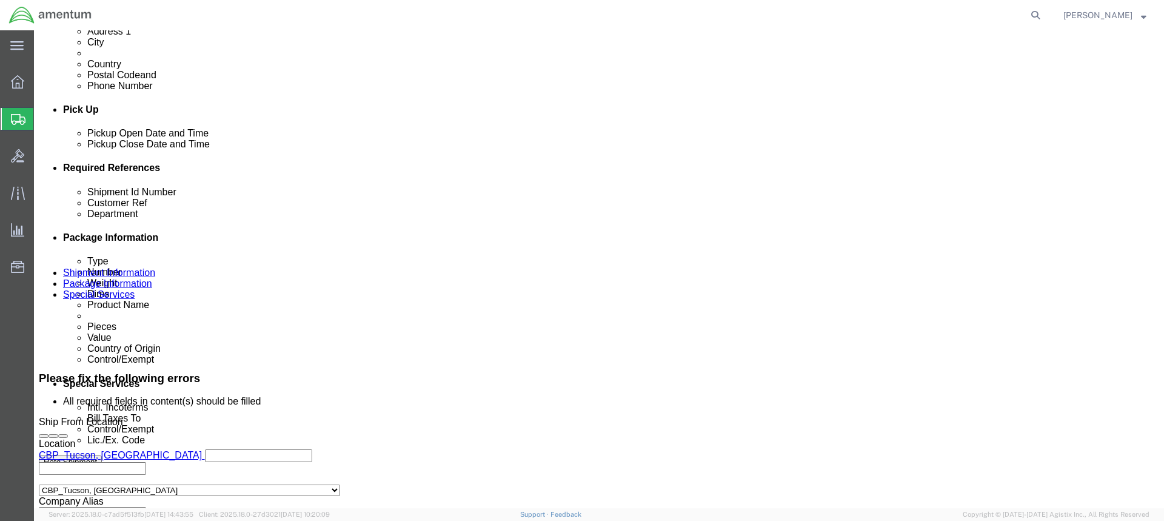
click icon
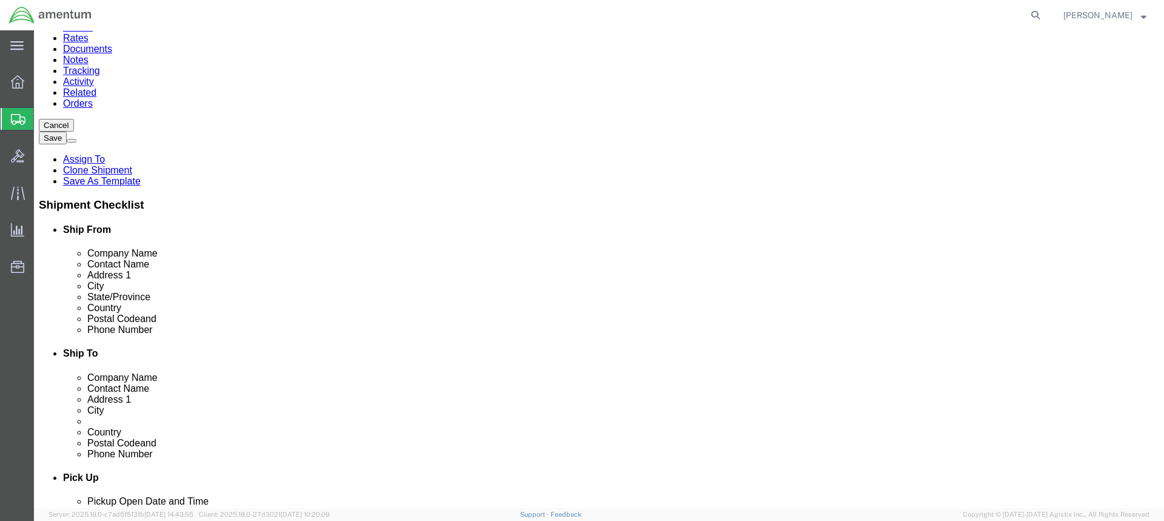
click dd "1.00 Each"
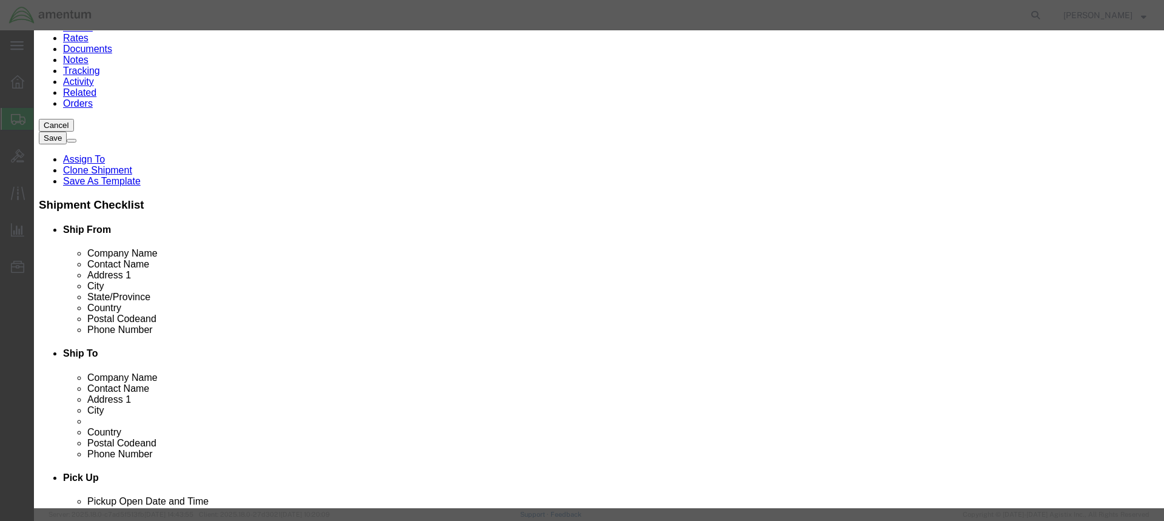
click button "Close"
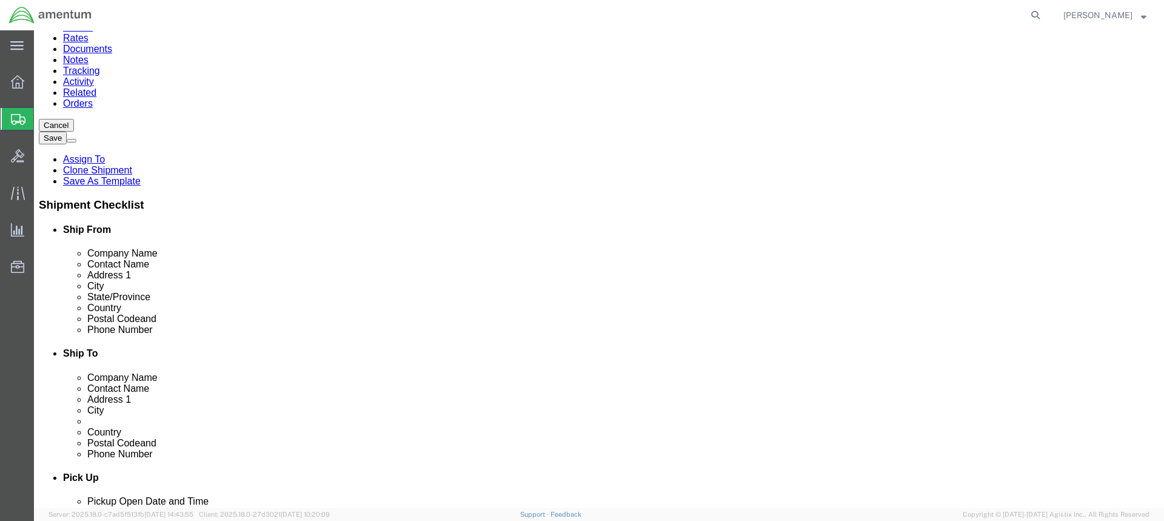
click dd "1.00 Each"
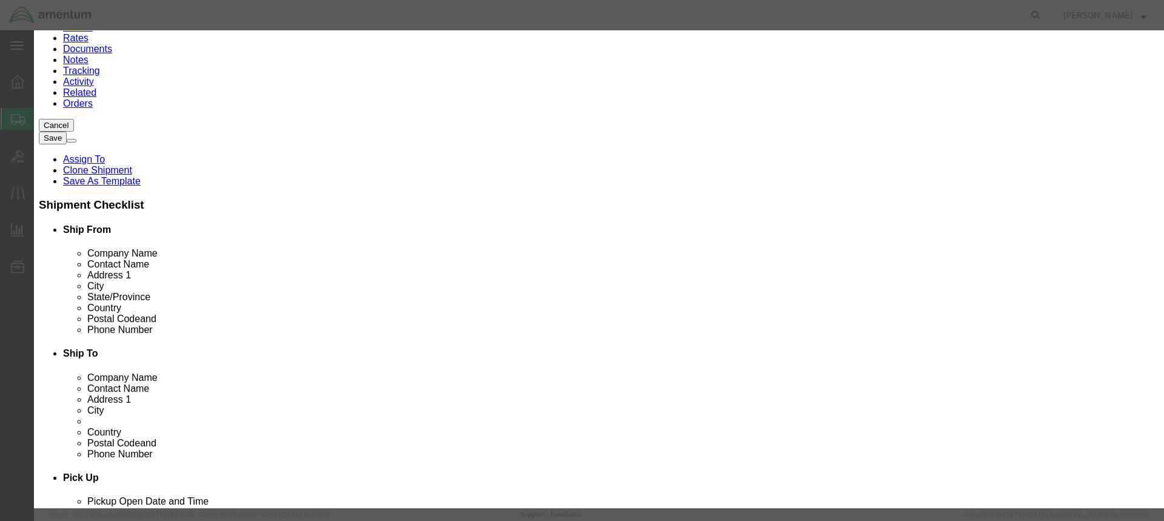
click select "Select [GEOGRAPHIC_DATA] [GEOGRAPHIC_DATA] [GEOGRAPHIC_DATA] [GEOGRAPHIC_DATA] …"
click div "GL Reference Select Account Type Activity ID Airline Appointment Number ASN Bat…"
click button "Save & Close"
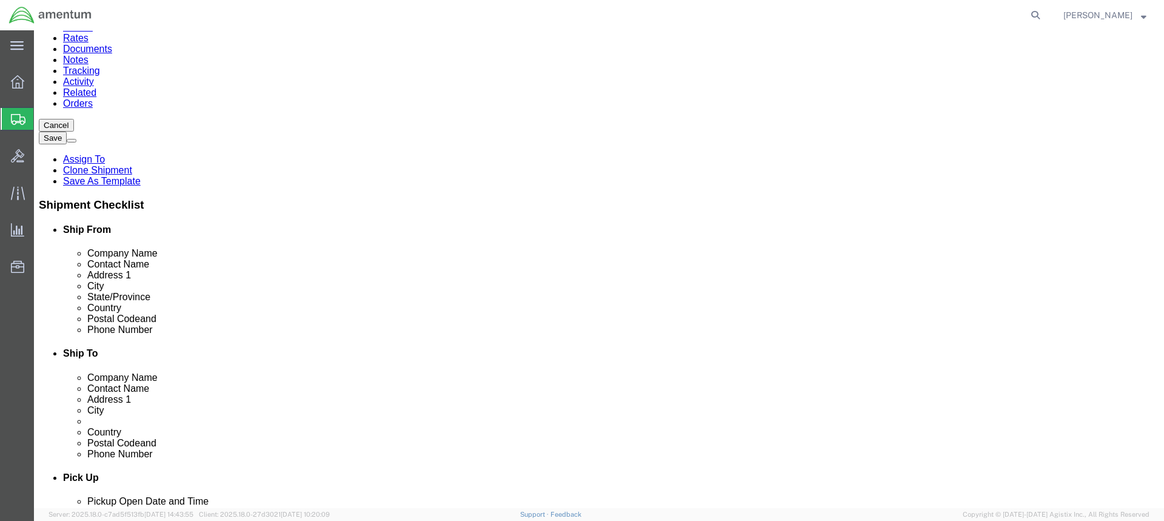
click icon
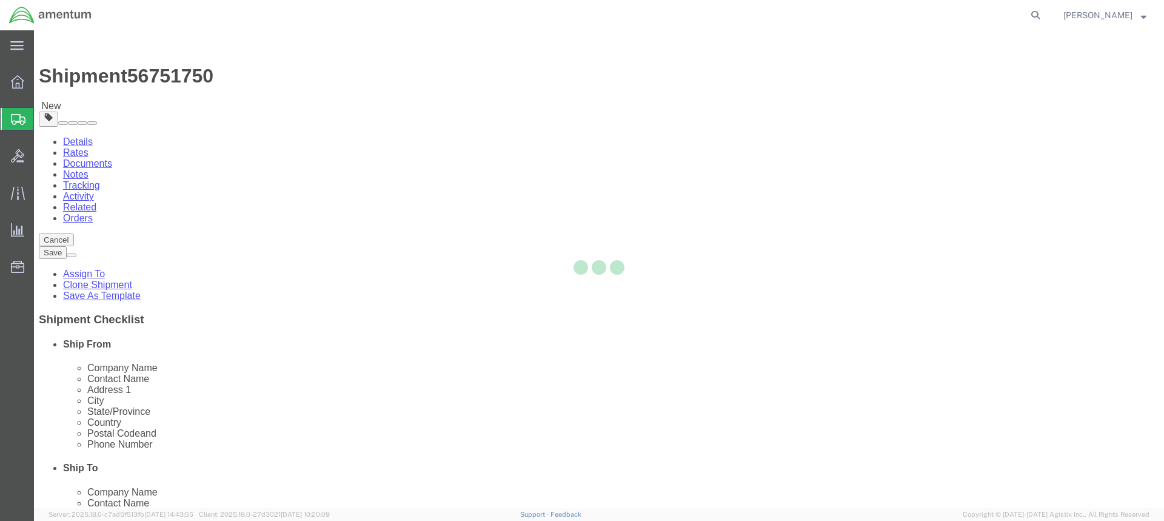
select select "49949"
select select "49933"
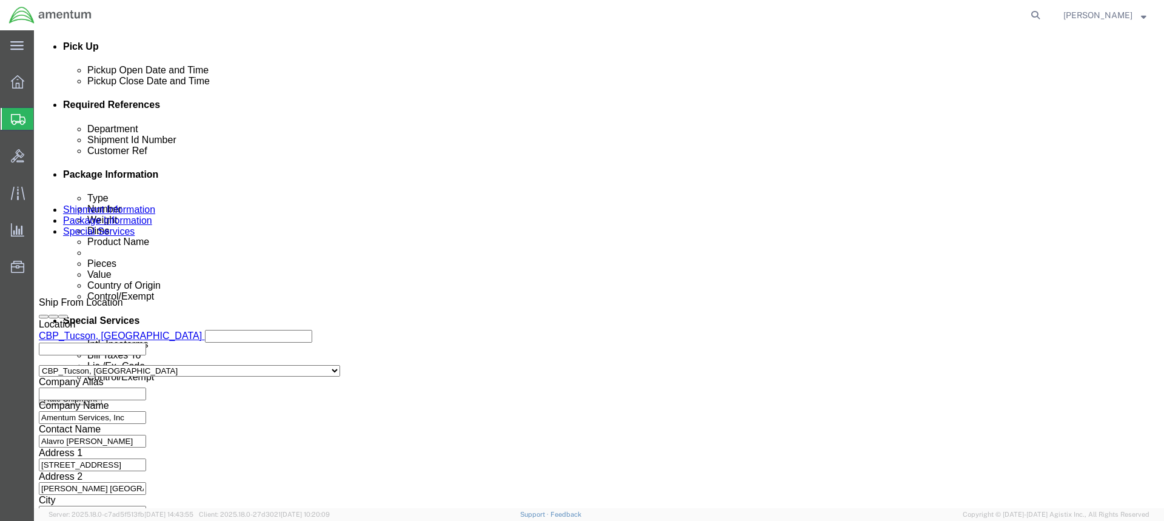
scroll to position [586, 0]
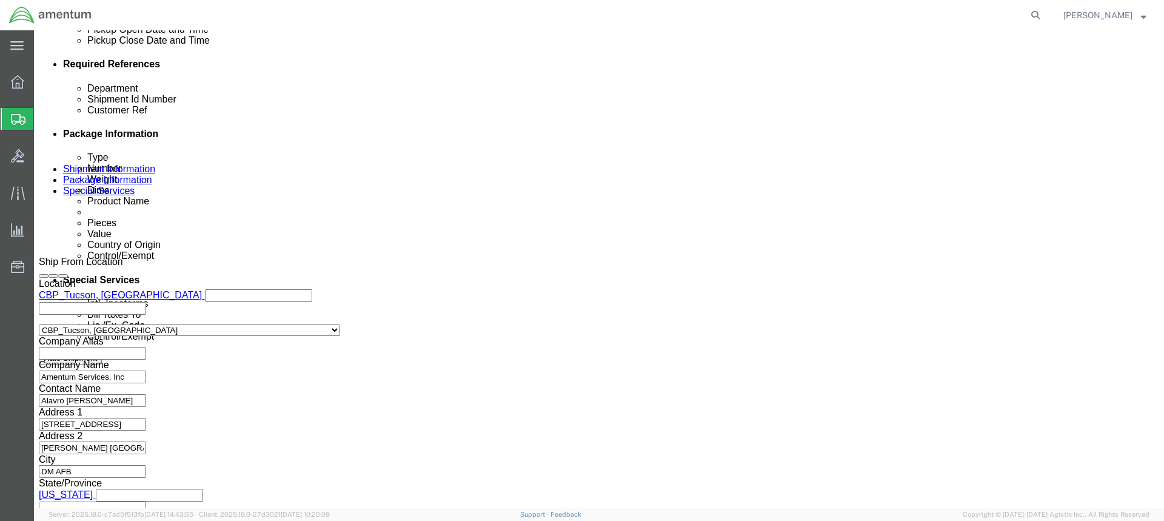
click button "Continue"
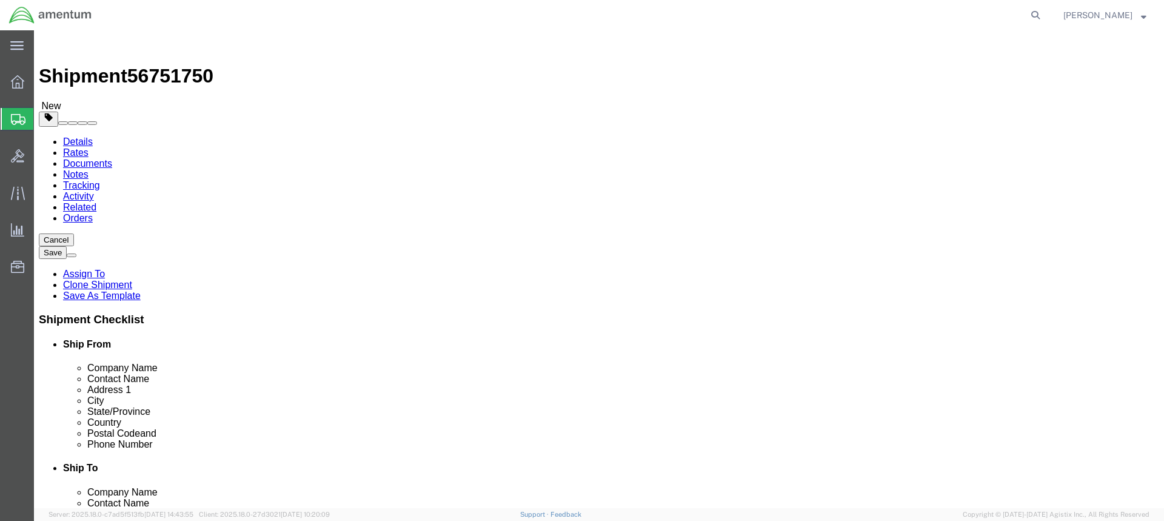
click div "Pieces: 1.00 Each Total value: 2400.00 USD"
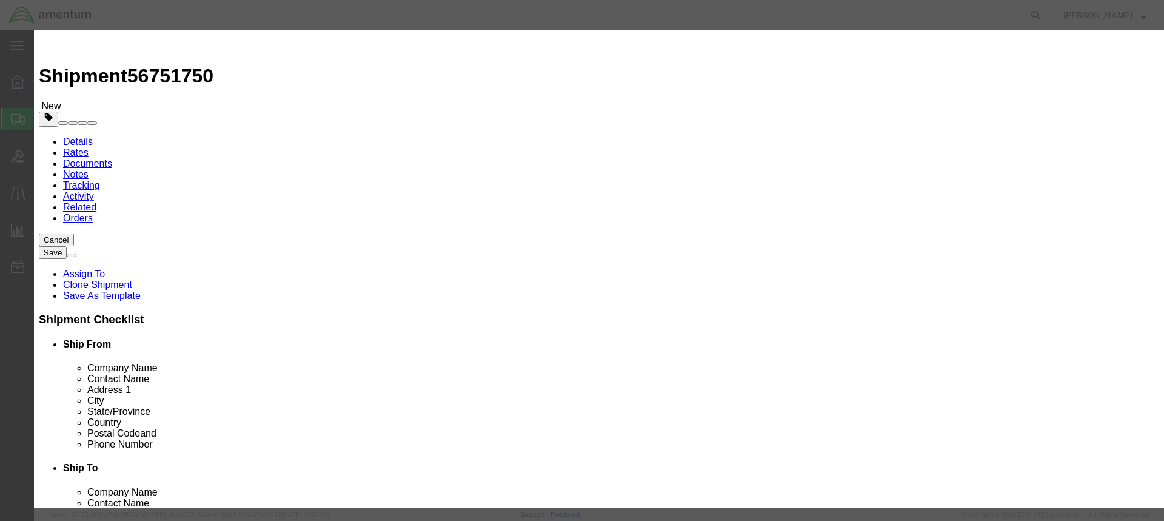
click button "Save & Close"
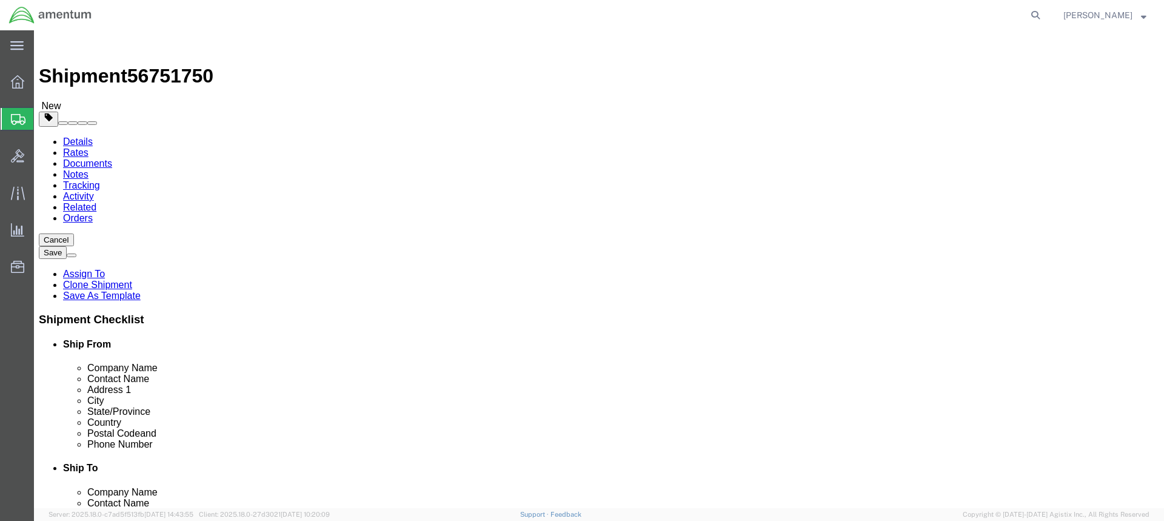
scroll to position [10, 0]
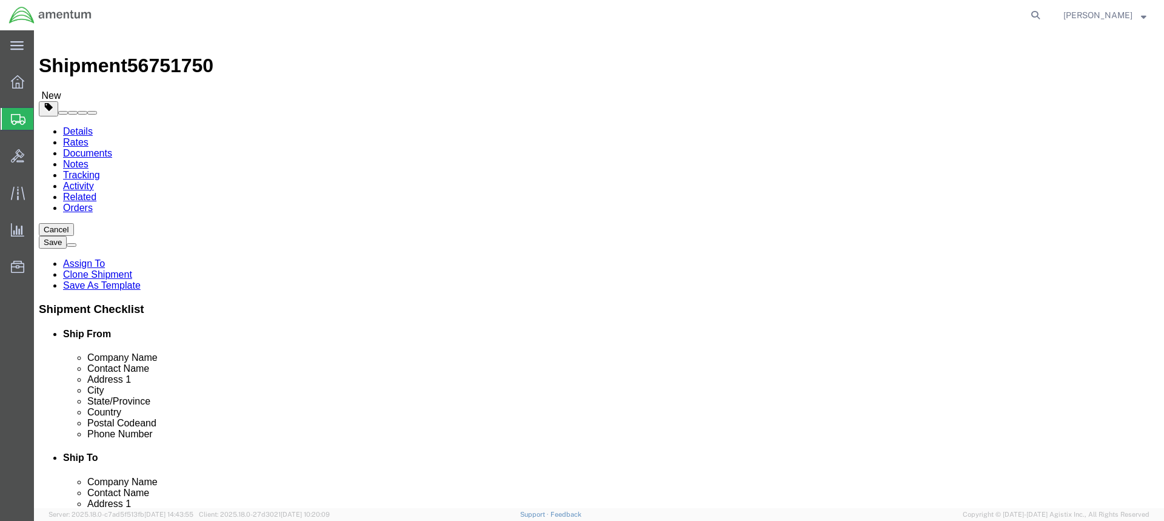
click button "Continue"
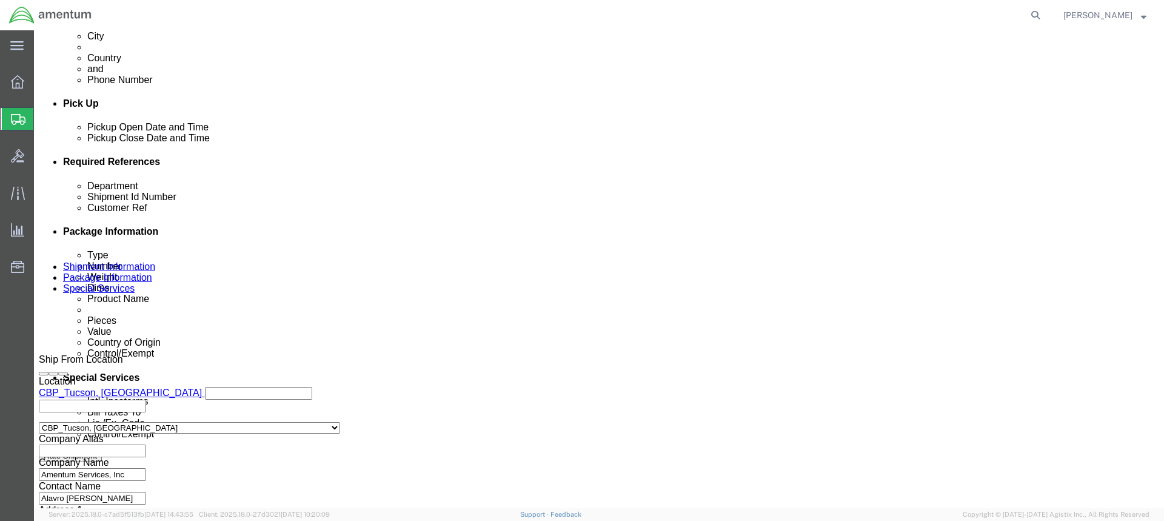
scroll to position [556, 0]
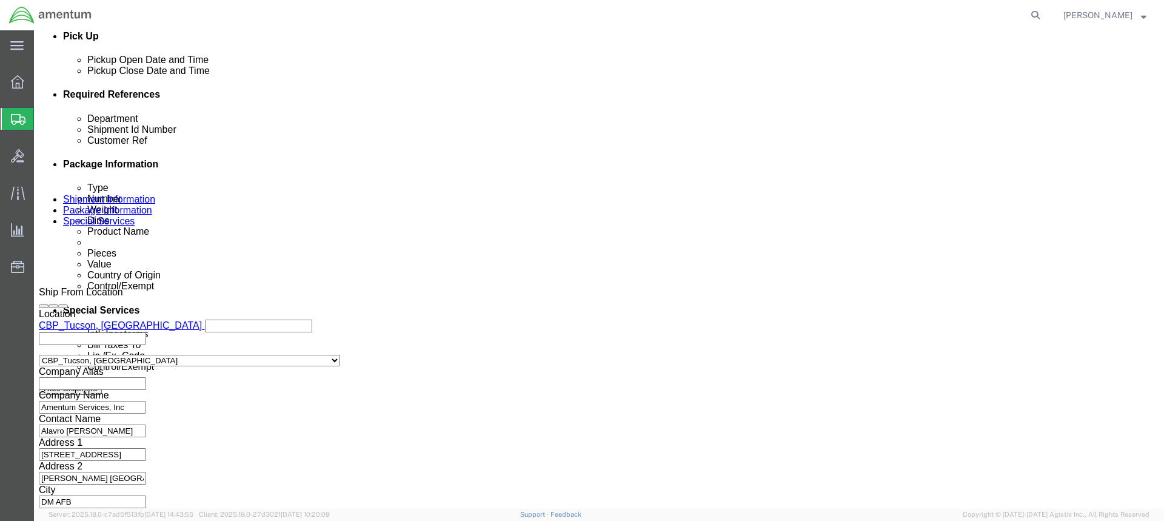
click button "Rate Shipment"
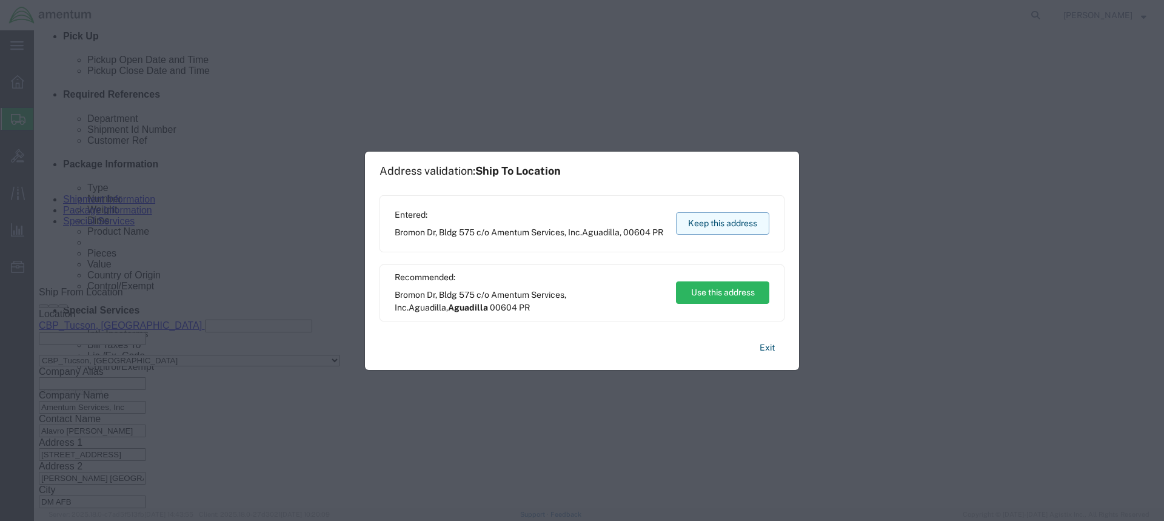
click at [732, 218] on button "Keep this address" at bounding box center [722, 223] width 93 height 22
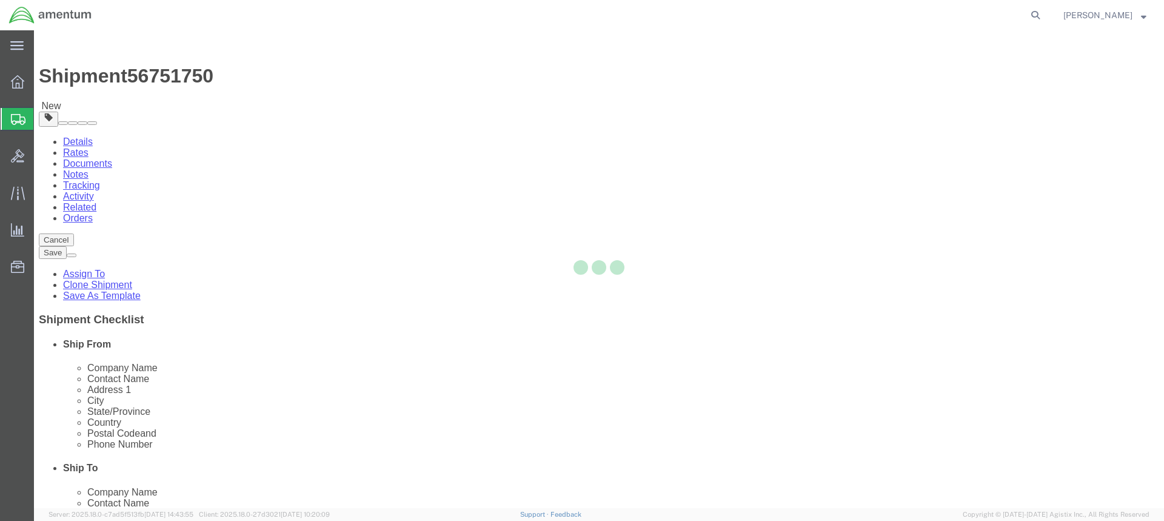
select select "CBOX"
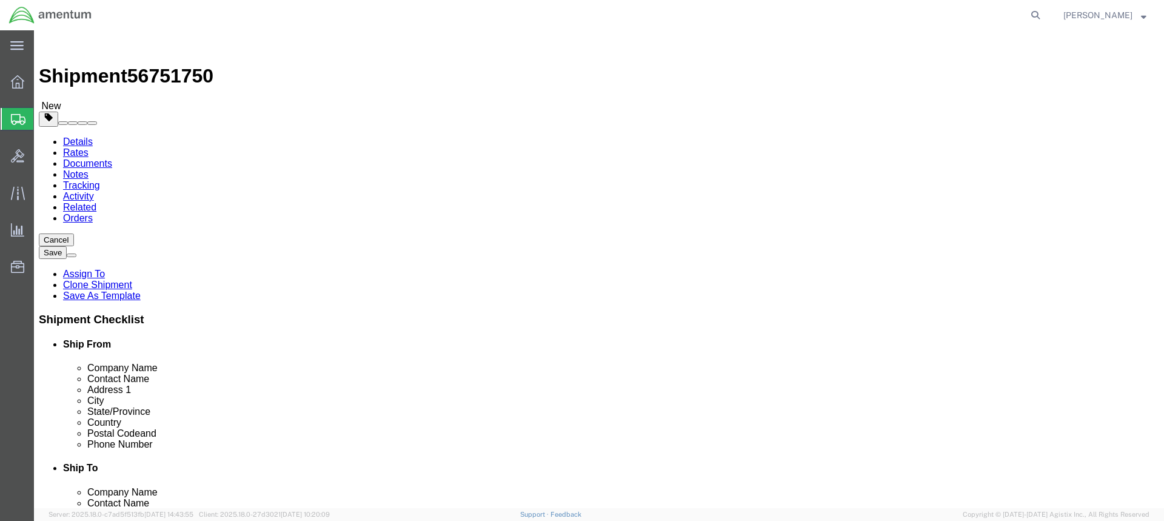
click dd "2400.00 USD"
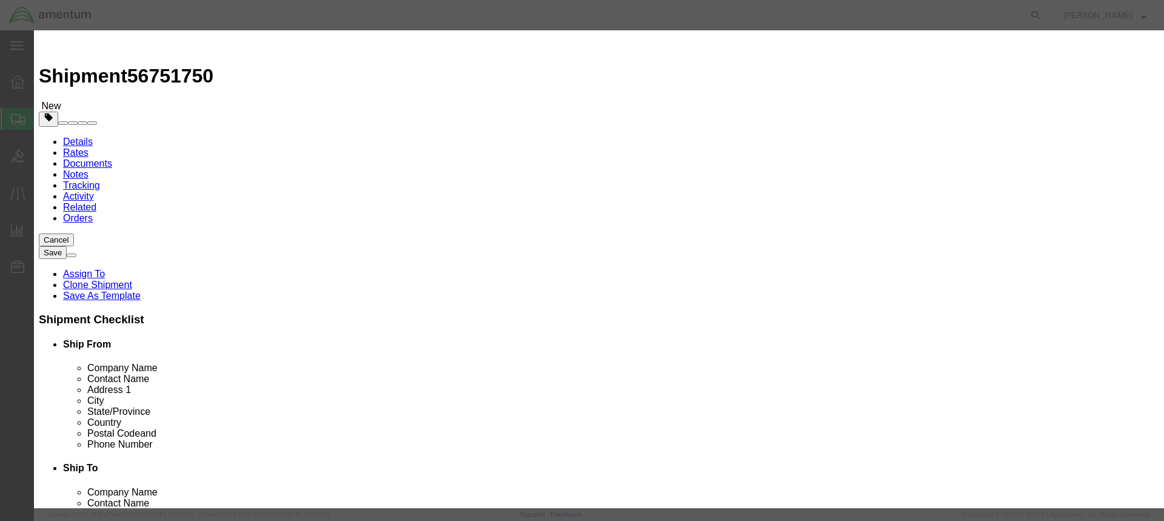
scroll to position [272, 0]
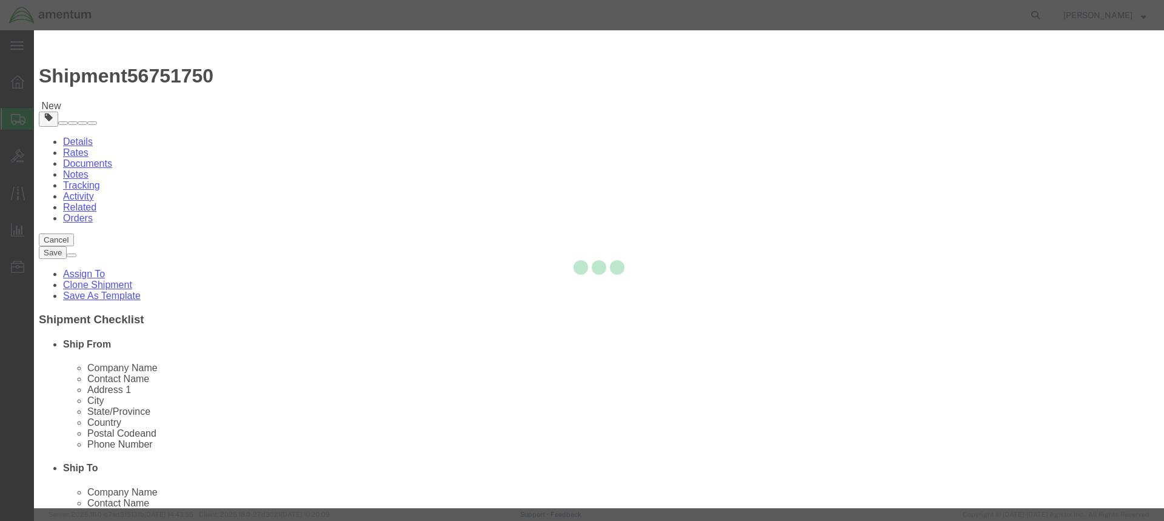
type input "0000000000"
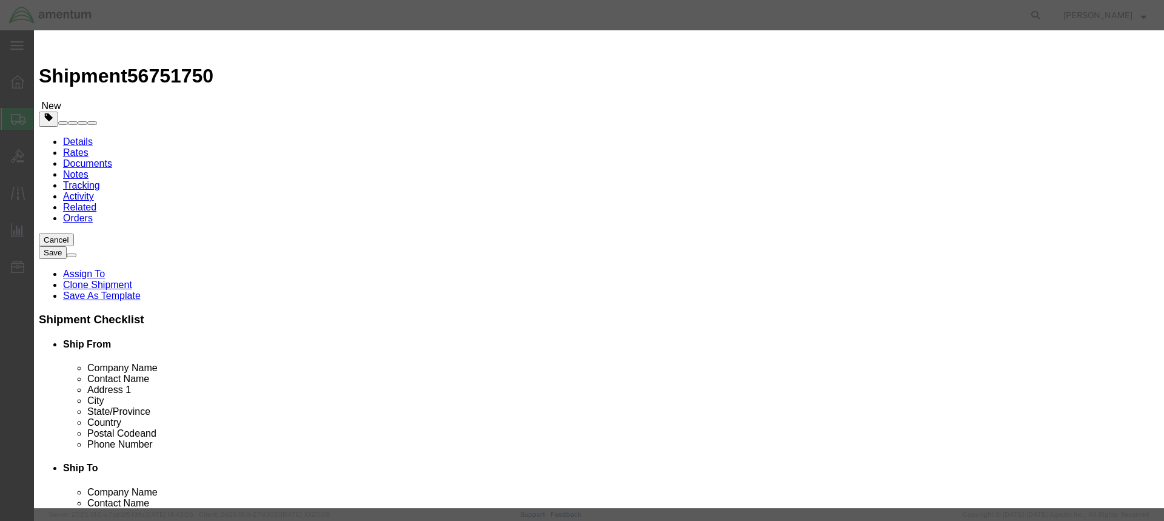
click input "text"
type input "00000"
click select "Select ATF BIS DEA EPA FDA FTR ITAR OFAC Other (OPA)"
select select "FTR"
click select "Select ATF BIS DEA EPA FDA FTR ITAR OFAC Other (OPA)"
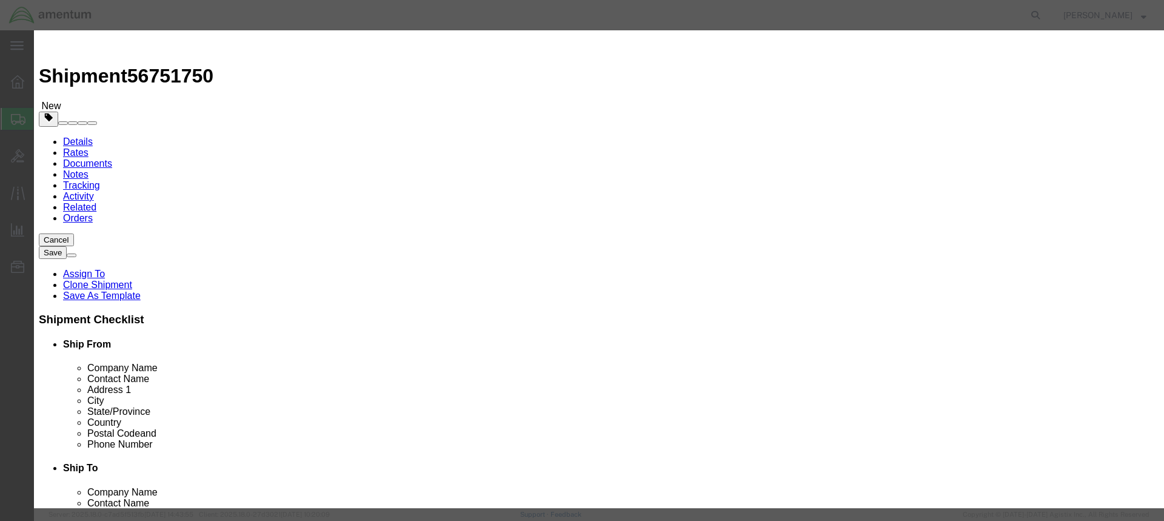
click select "Select 30.2(d)(2) 30.36 30.37(a) 30.37(f) 30.37(g) 30.37(h) 30.37(i) 30.37(j) 3…"
select select "30.37(a)"
click select "Select 30.2(d)(2) 30.36 30.37(a) 30.37(f) 30.37(g) 30.37(h) 30.37(i) 30.37(j) 3…"
click button "Save & Close"
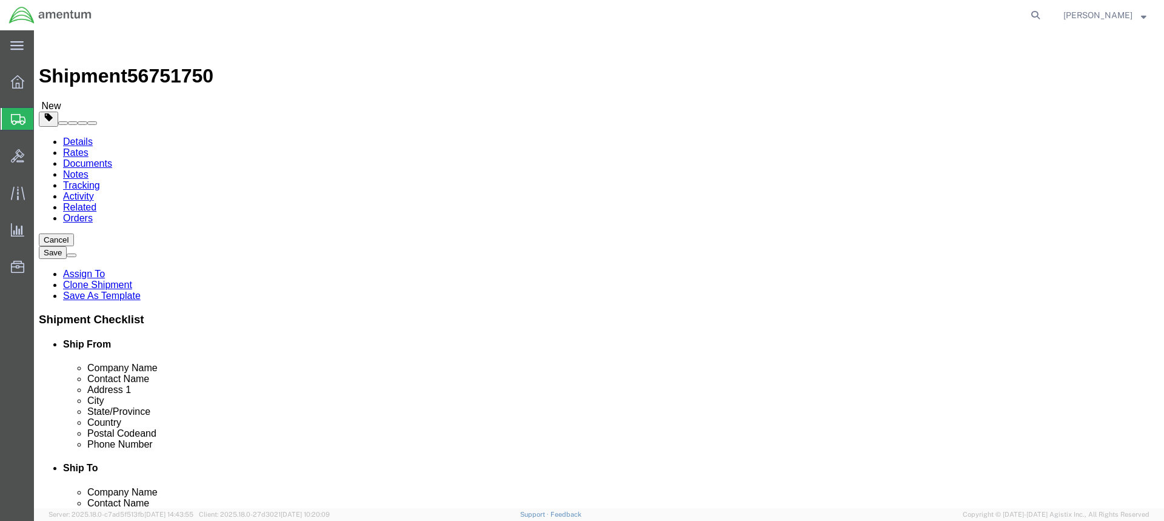
click button "Continue"
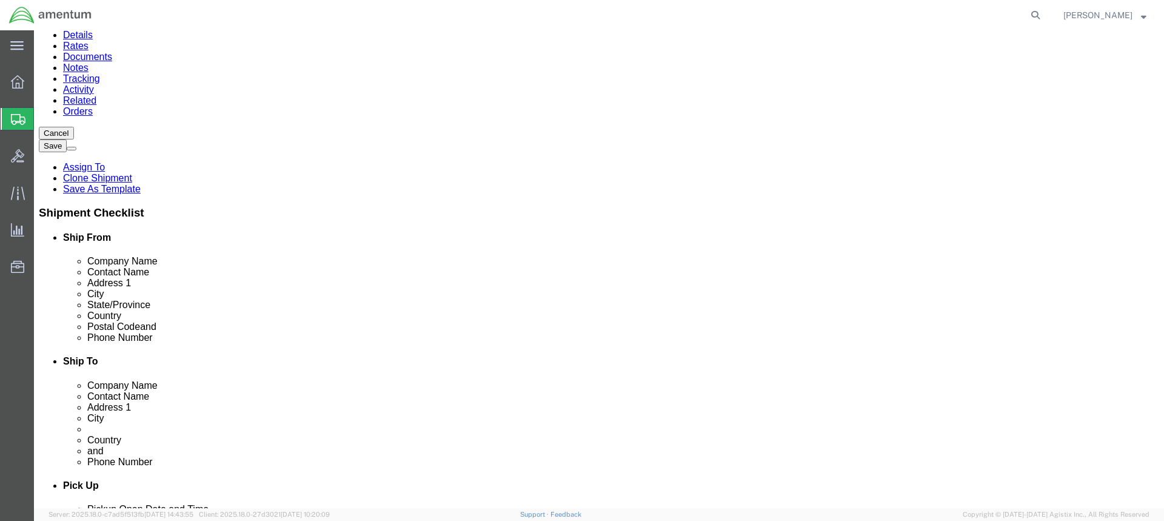
scroll to position [303, 0]
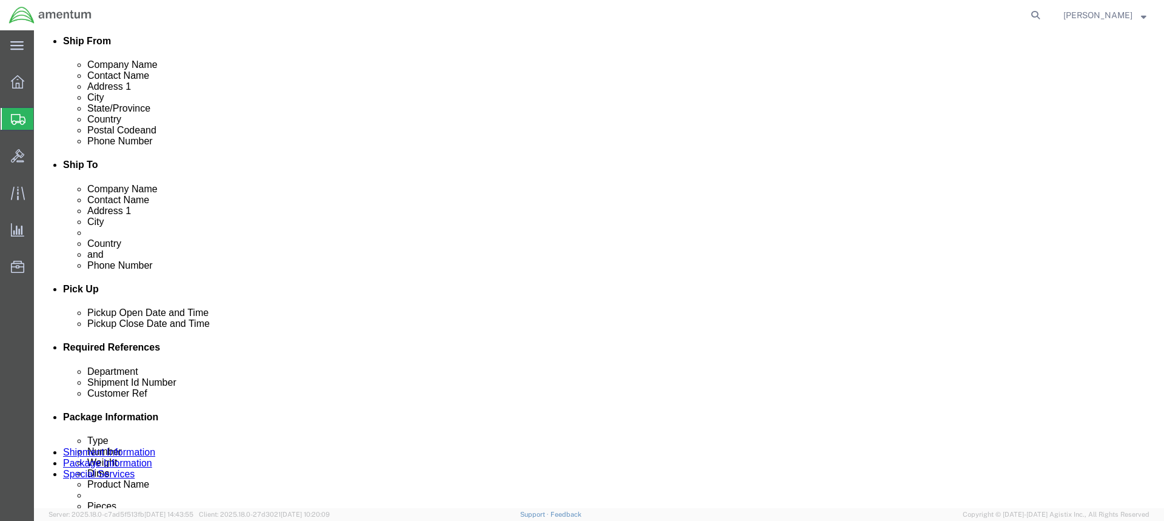
click button "Rate Shipment"
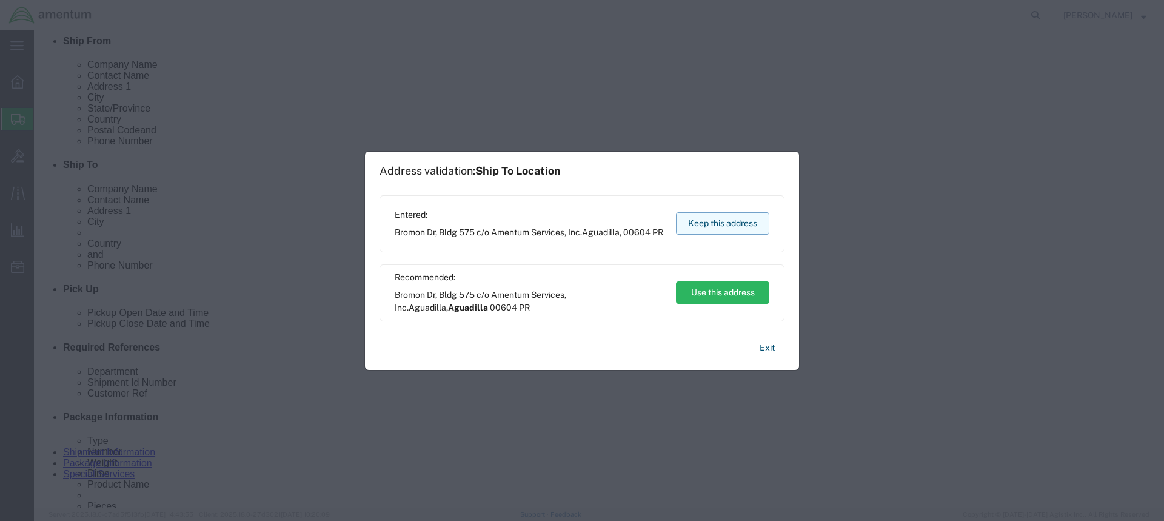
click at [732, 215] on button "Keep this address" at bounding box center [722, 223] width 93 height 22
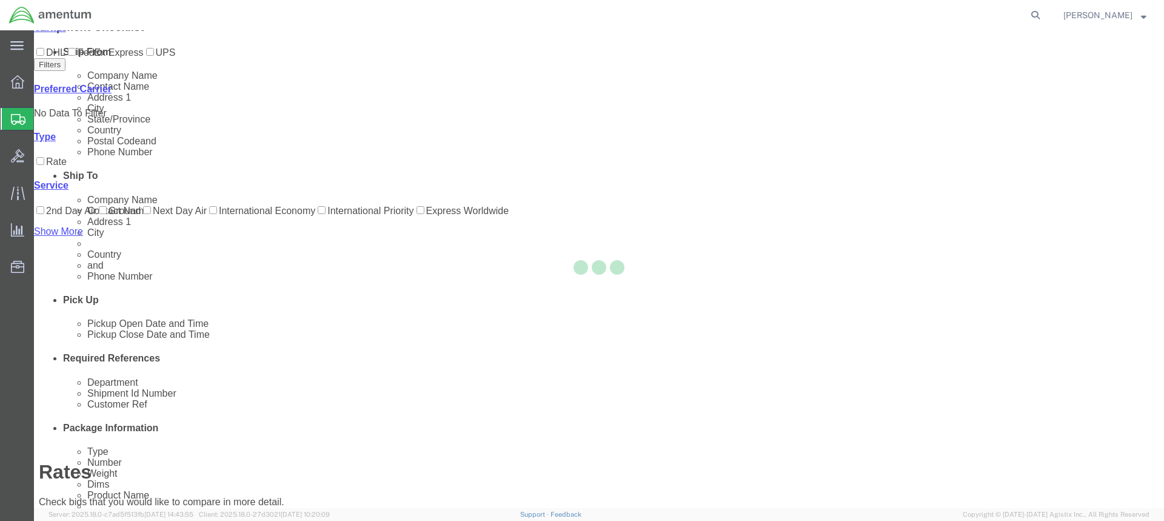
scroll to position [0, 0]
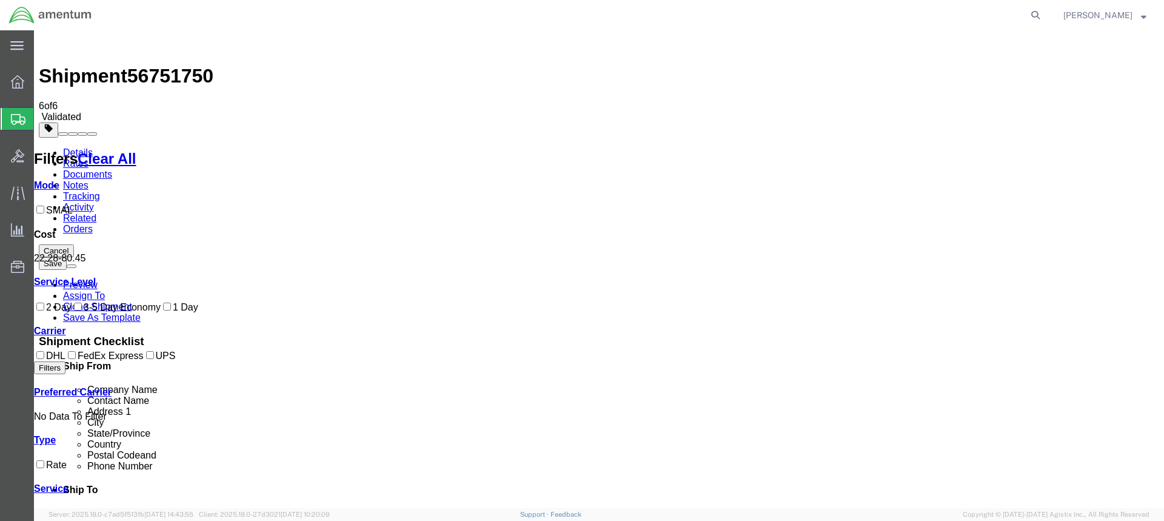
click at [75, 147] on link "Details" at bounding box center [78, 152] width 30 height 10
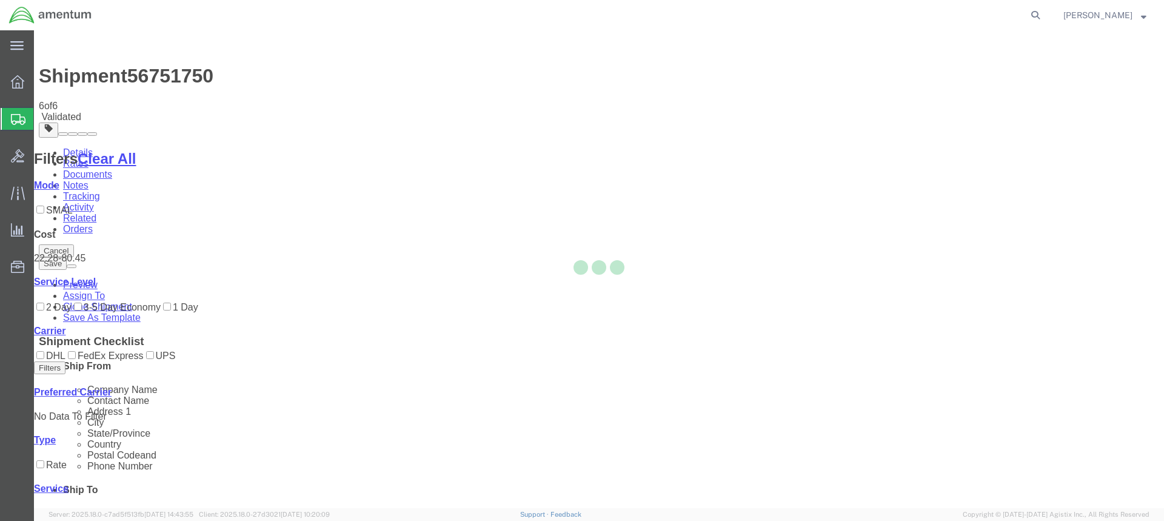
select select "49949"
select select "49933"
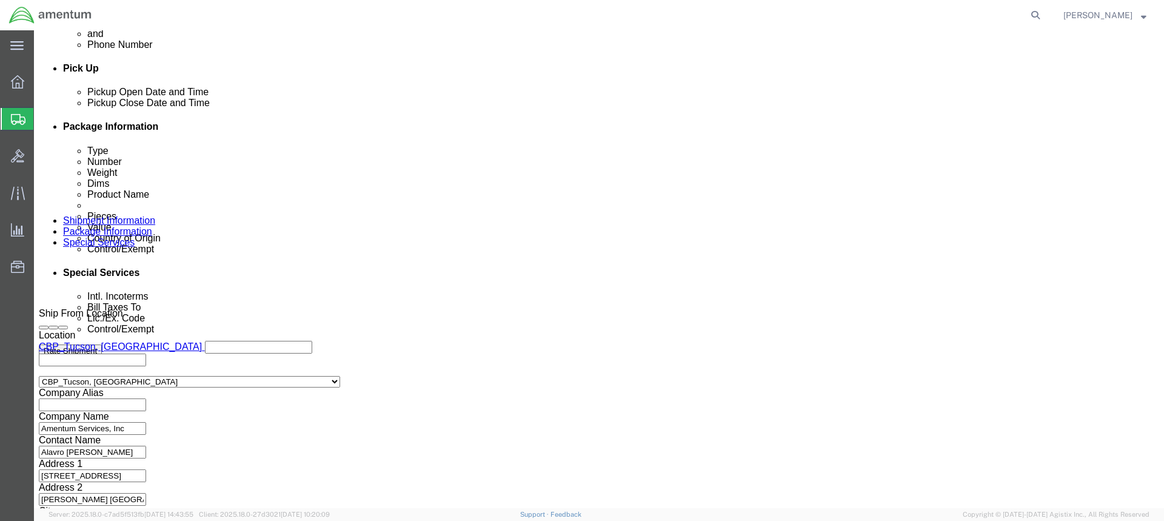
scroll to position [586, 0]
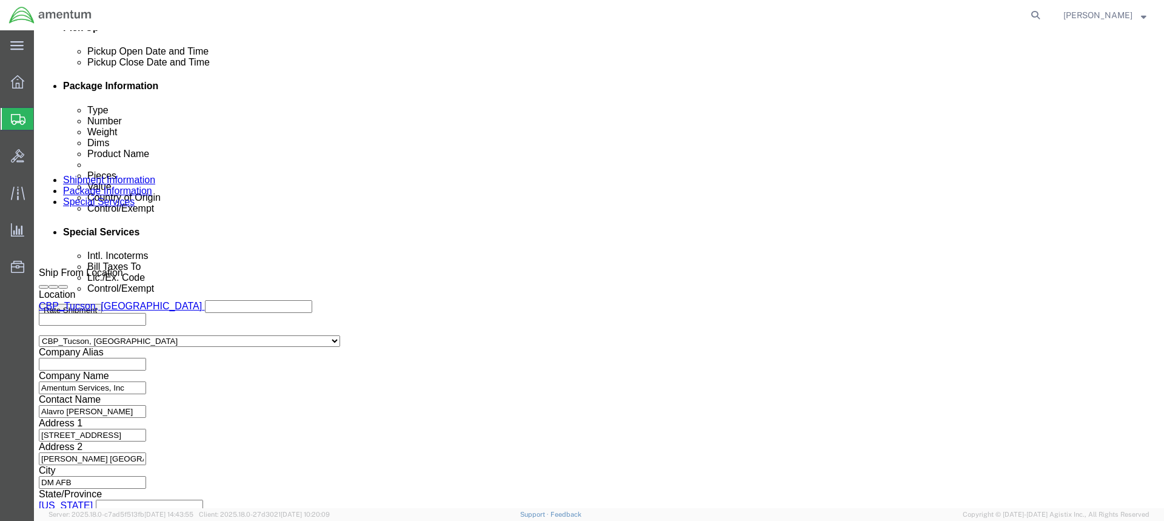
click button "Continue"
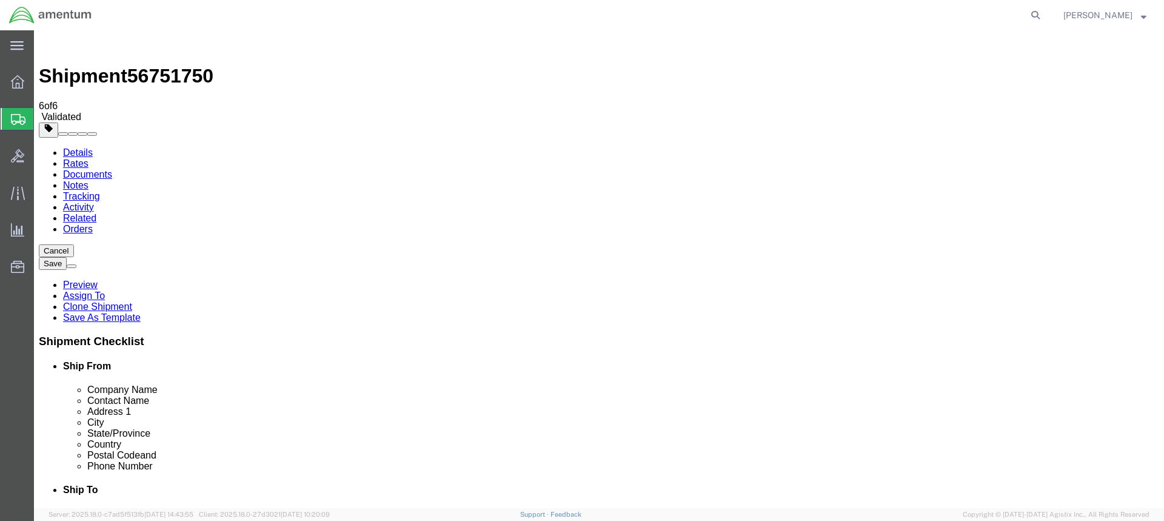
click dd "1.00 Each"
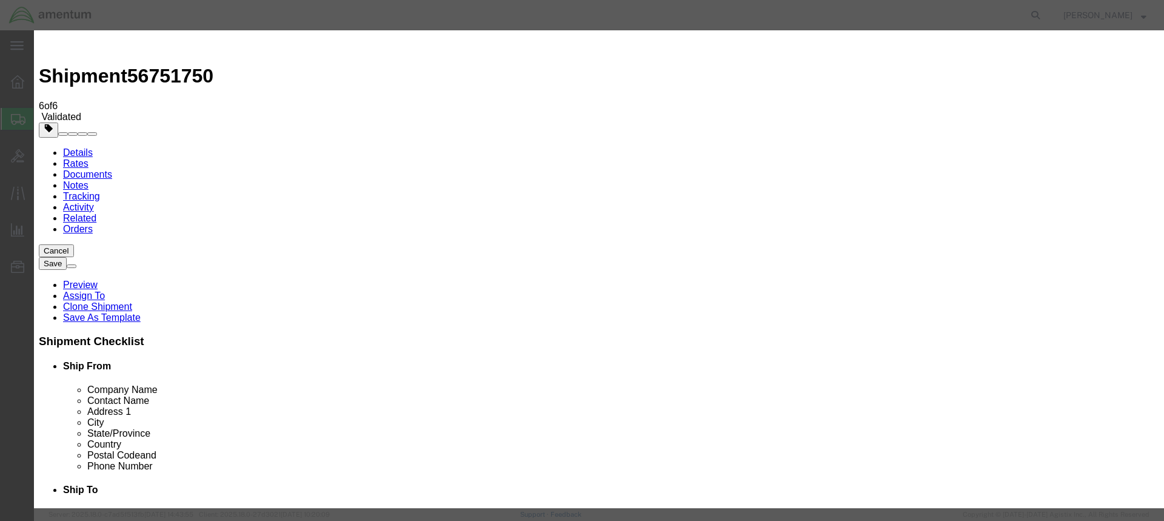
click input "TOOL"
type input "TOOL LOAN"
click input "text"
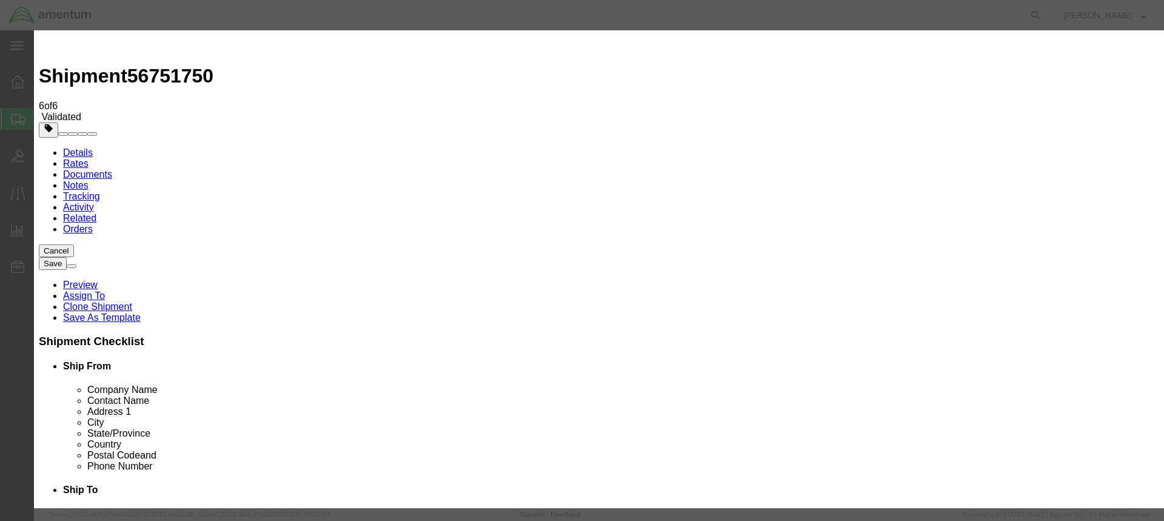
type input "0000000000"
click button "Save & Close"
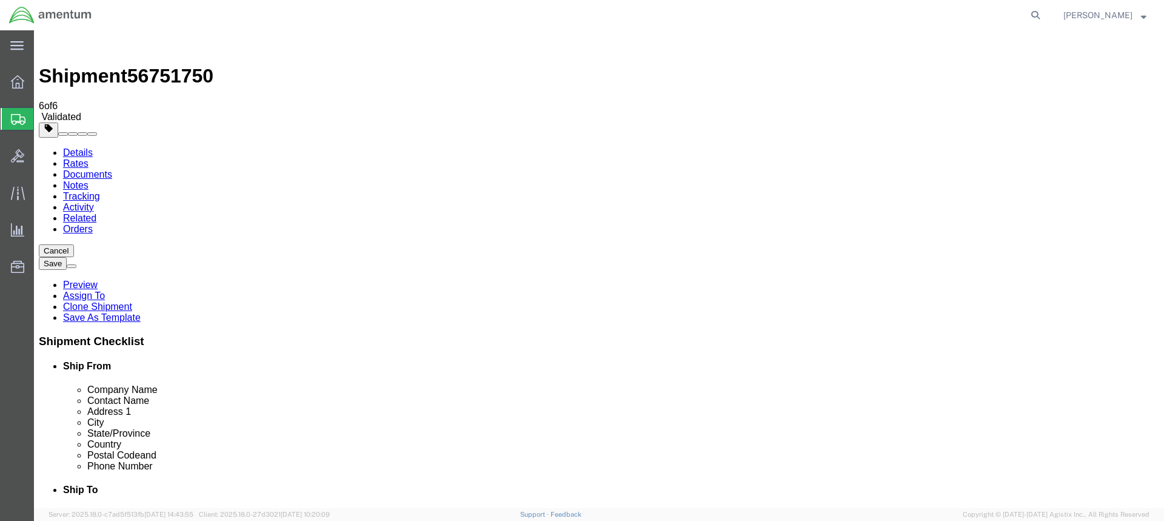
click button "Continue"
click button "Rate Shipment"
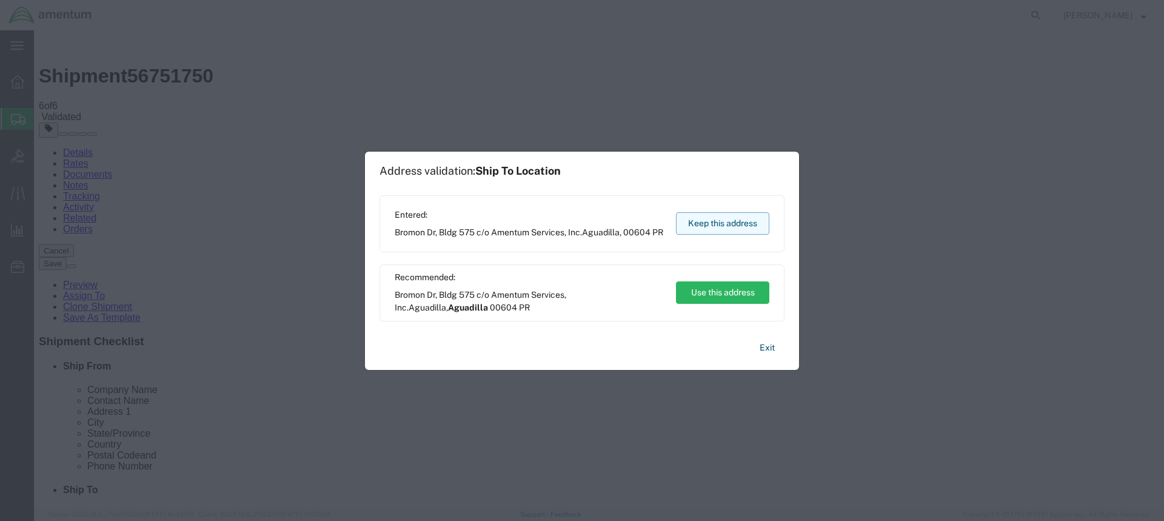
click at [704, 215] on button "Keep this address" at bounding box center [722, 223] width 93 height 22
